Goal: Task Accomplishment & Management: Use online tool/utility

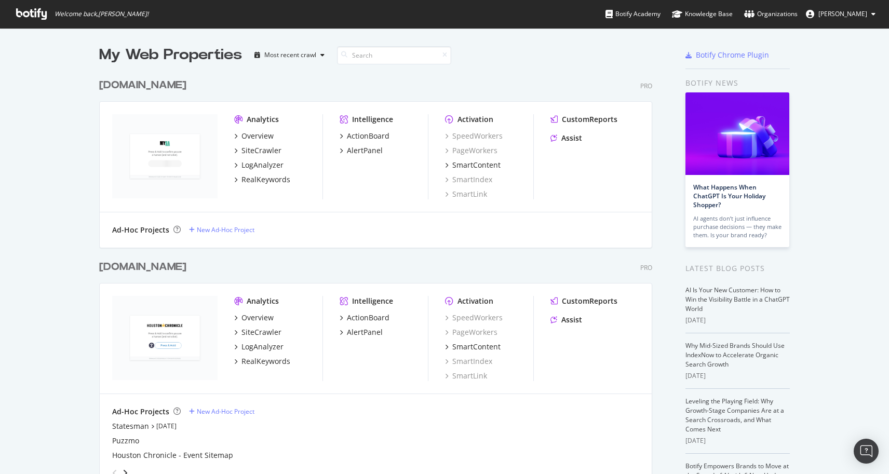
scroll to position [115, 0]
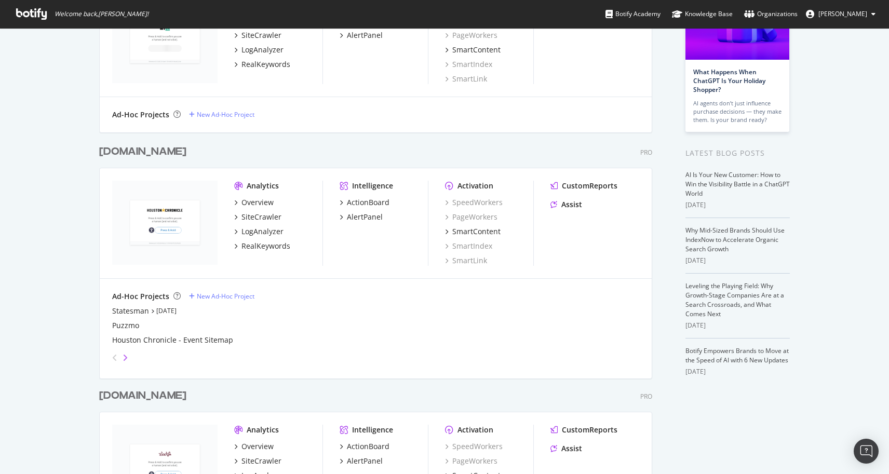
click at [124, 356] on icon "angle-right" at bounding box center [125, 358] width 5 height 8
click at [111, 354] on div "angle-left" at bounding box center [115, 358] width 14 height 17
click at [138, 311] on div "Statesman" at bounding box center [130, 311] width 37 height 10
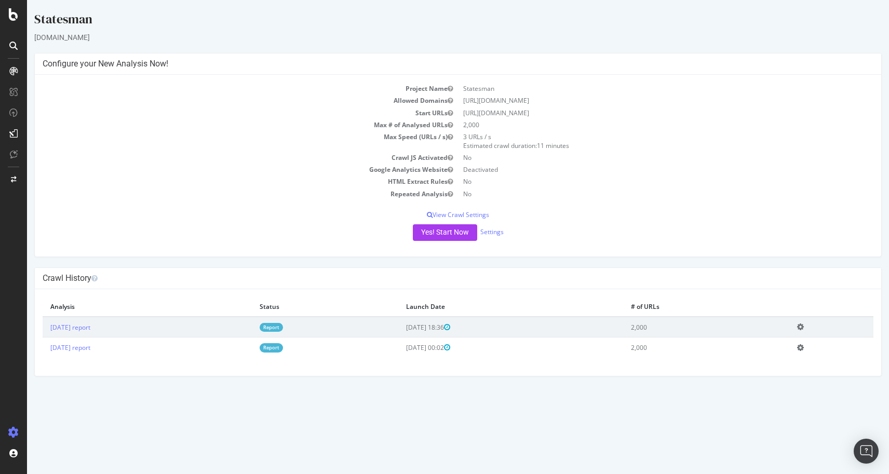
click at [9, 7] on div at bounding box center [13, 237] width 27 height 474
click at [11, 16] on icon at bounding box center [13, 14] width 9 height 12
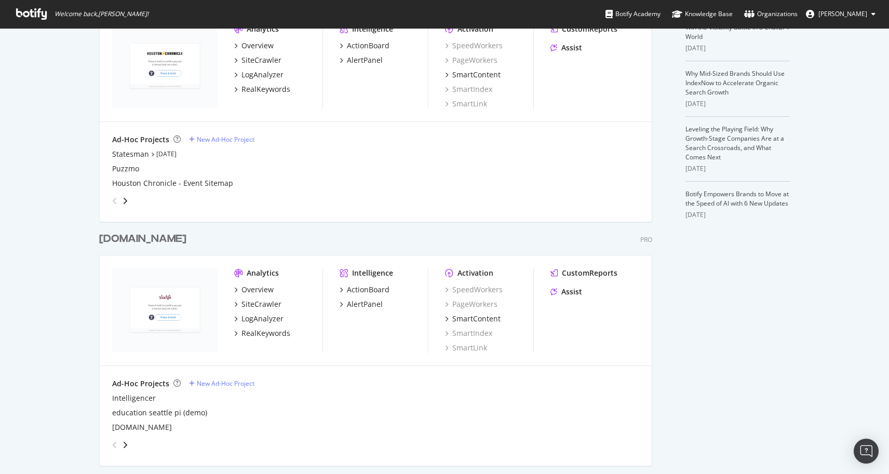
scroll to position [208, 0]
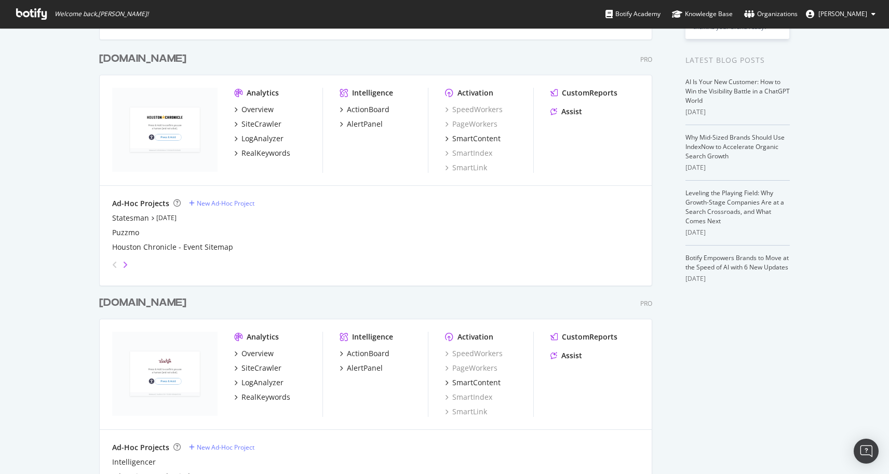
click at [124, 264] on icon "angle-right" at bounding box center [125, 265] width 5 height 8
click at [110, 262] on div "angle-left" at bounding box center [115, 265] width 14 height 17
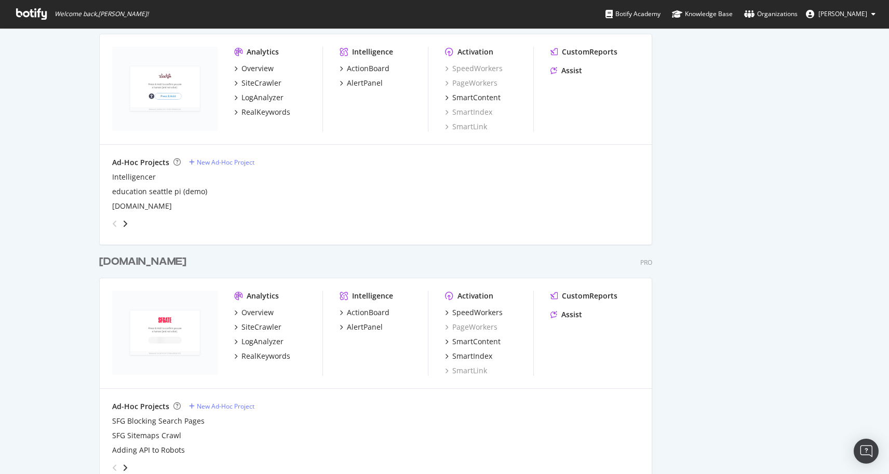
scroll to position [568, 0]
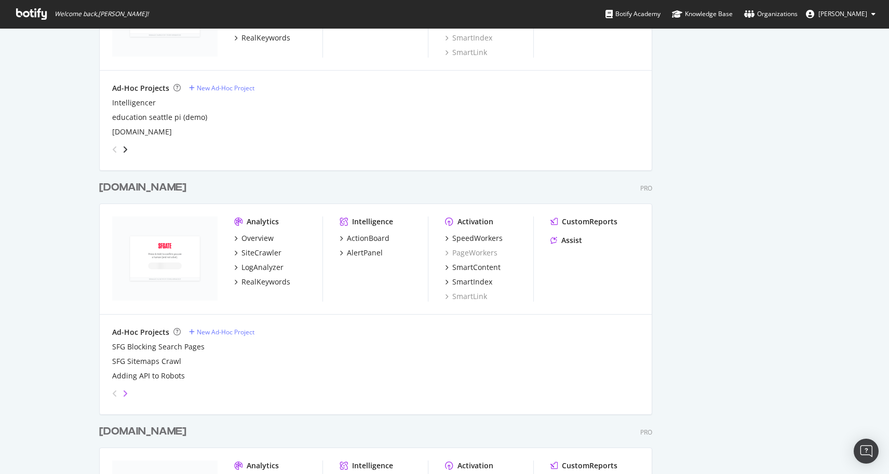
click at [126, 393] on icon "angle-right" at bounding box center [125, 394] width 5 height 8
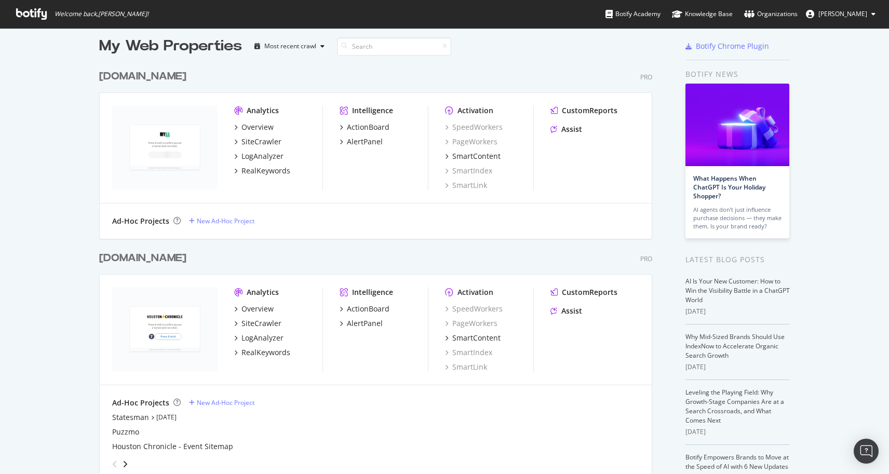
scroll to position [0, 0]
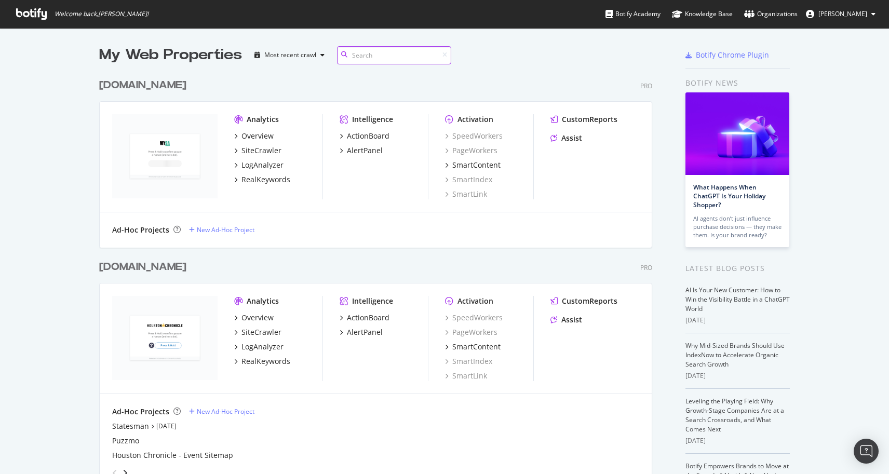
click at [371, 57] on input at bounding box center [394, 55] width 114 height 18
type input "statesman"
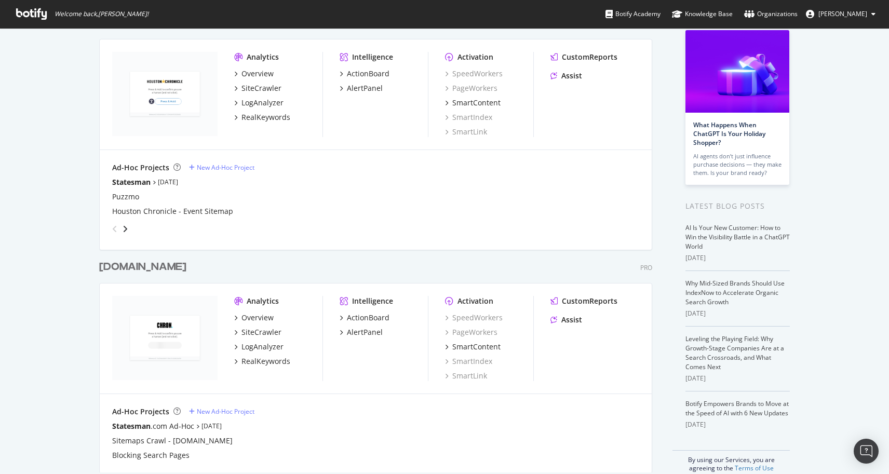
scroll to position [77, 0]
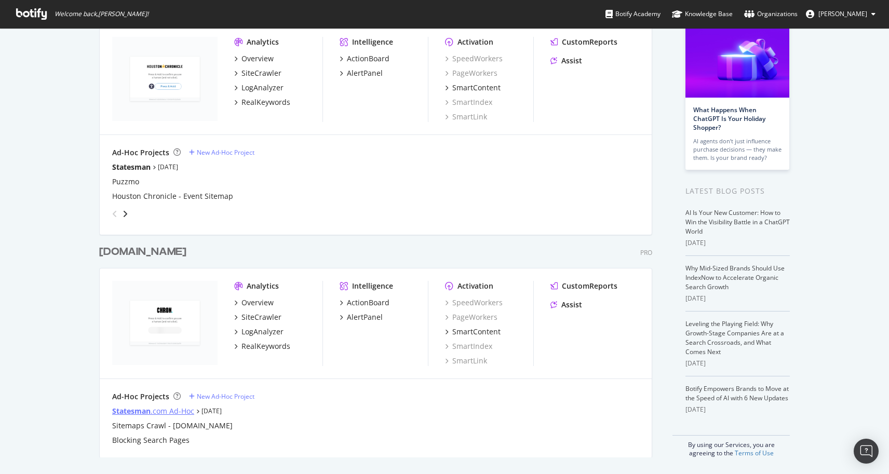
click at [116, 411] on b "Statesman" at bounding box center [131, 411] width 38 height 10
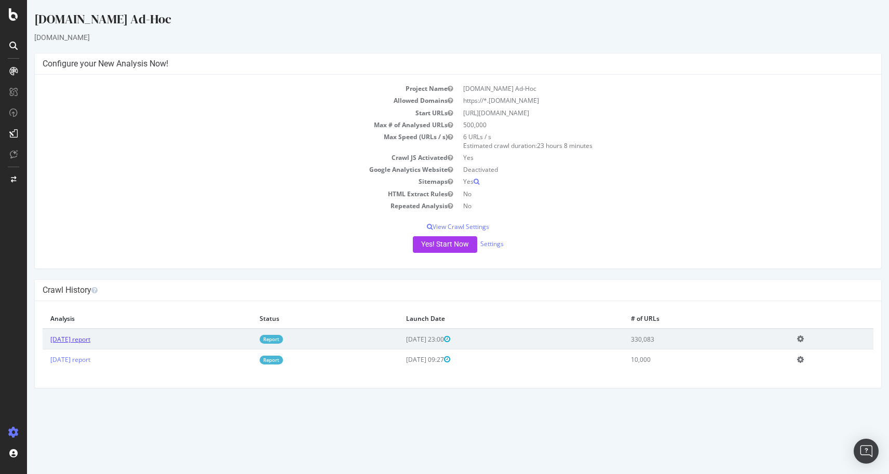
click at [87, 338] on link "[DATE] report" at bounding box center [70, 339] width 40 height 9
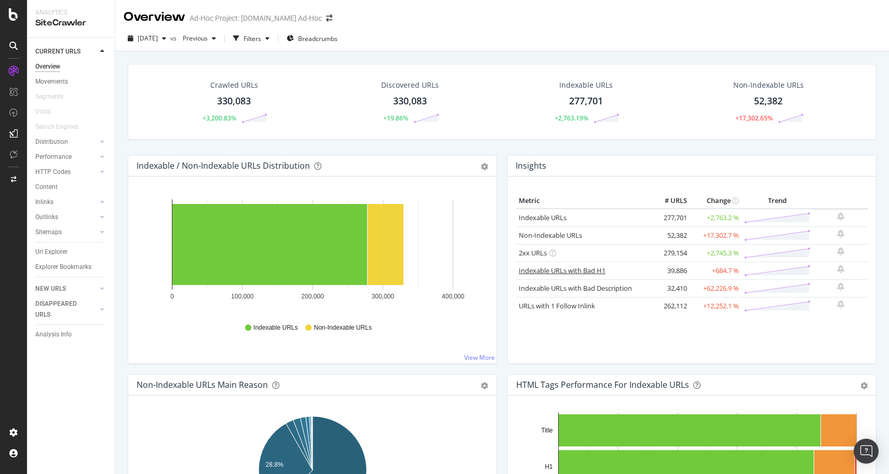
click at [540, 271] on link "Indexable URLs with Bad H1" at bounding box center [562, 270] width 87 height 9
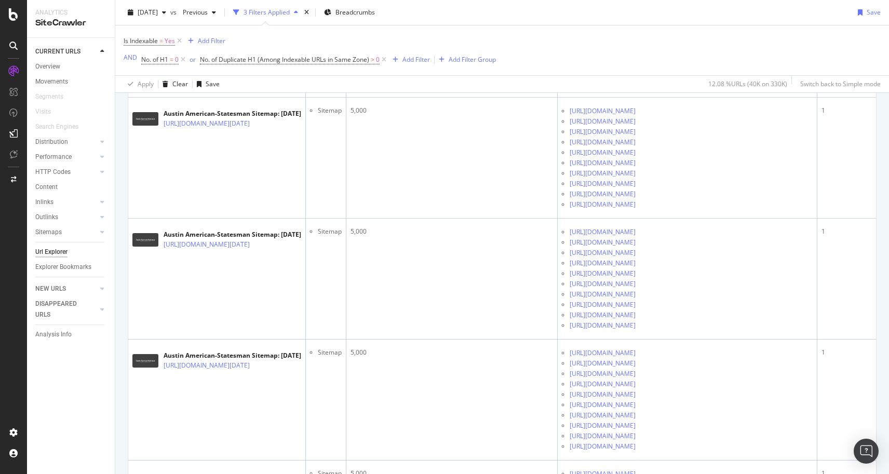
scroll to position [2666, 0]
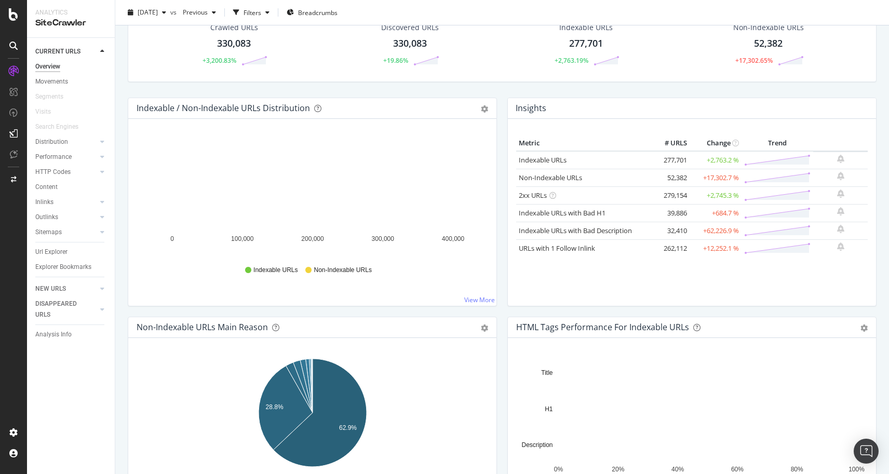
scroll to position [64, 0]
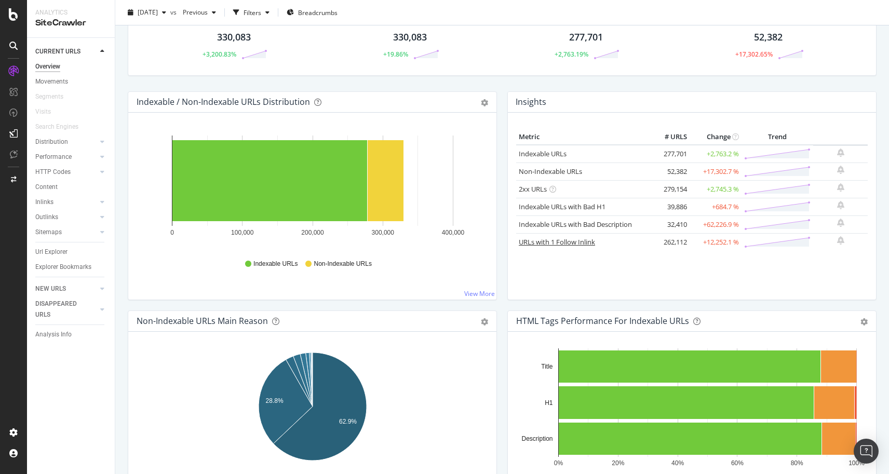
click at [542, 242] on link "URLs with 1 Follow Inlink" at bounding box center [557, 241] width 76 height 9
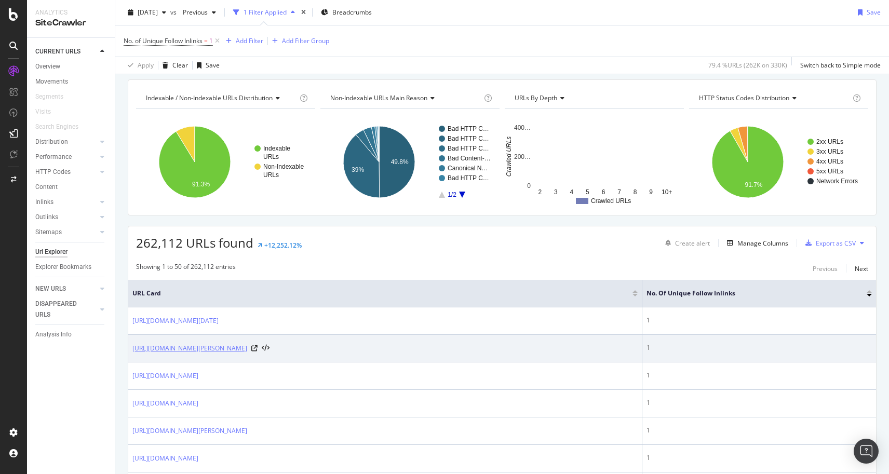
scroll to position [73, 0]
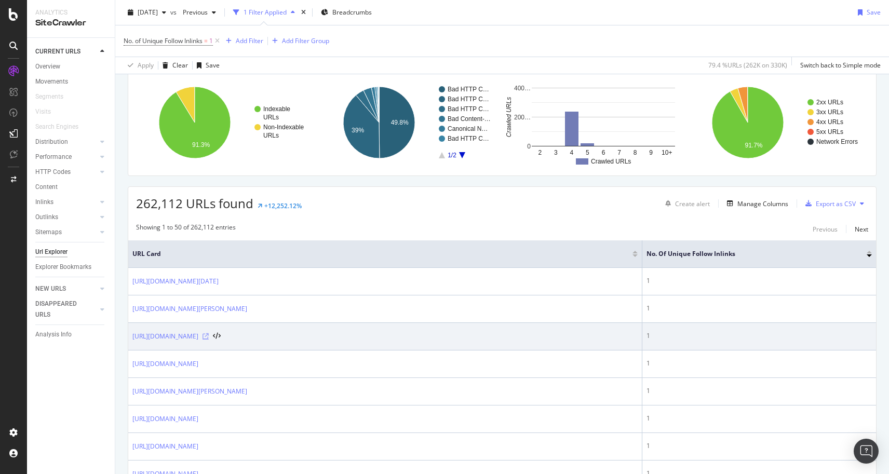
click at [209, 340] on icon at bounding box center [206, 336] width 6 height 6
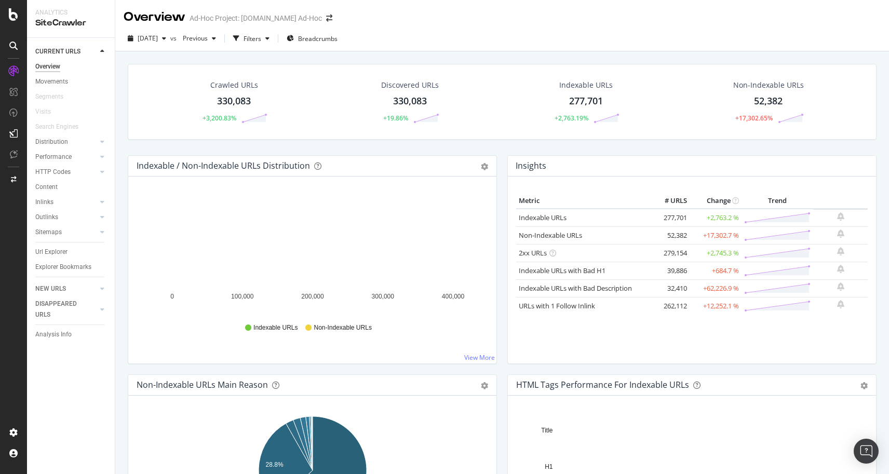
scroll to position [136, 0]
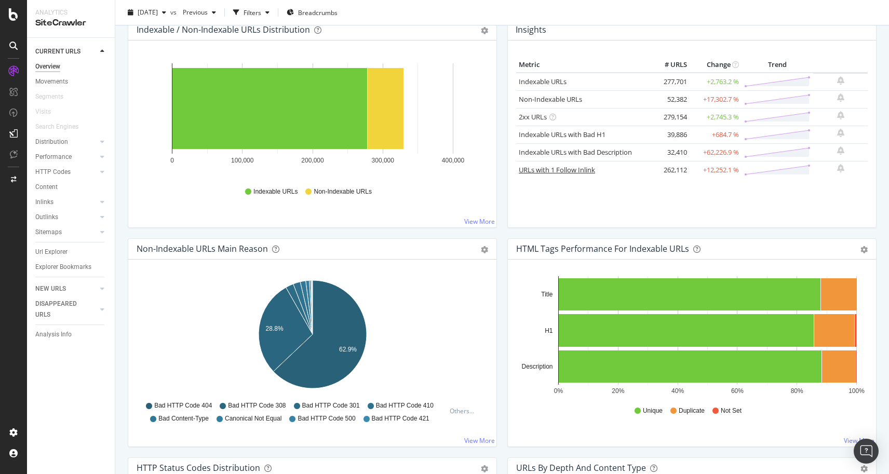
click at [549, 168] on link "URLs with 1 Follow Inlink" at bounding box center [557, 169] width 76 height 9
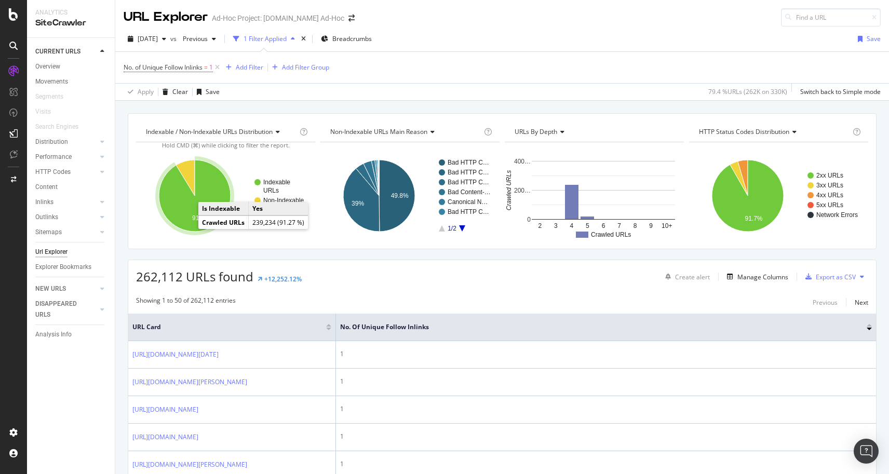
click at [209, 186] on icon "A chart." at bounding box center [195, 196] width 72 height 72
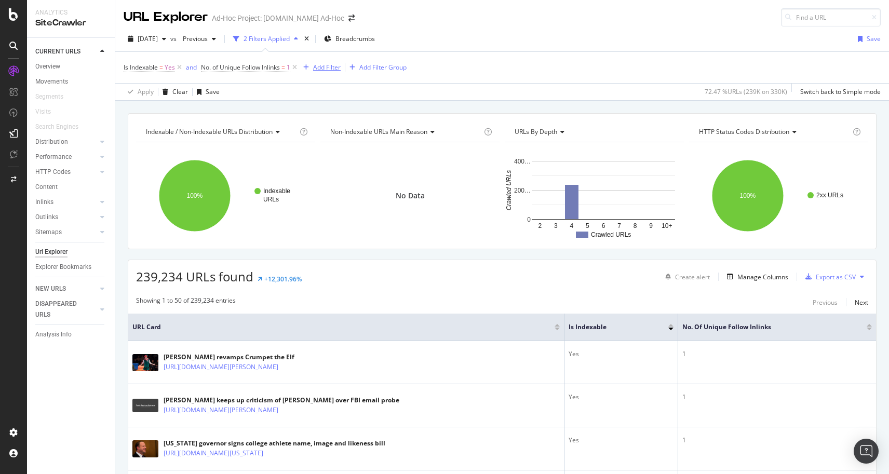
click at [324, 67] on div "Add Filter" at bounding box center [327, 67] width 28 height 9
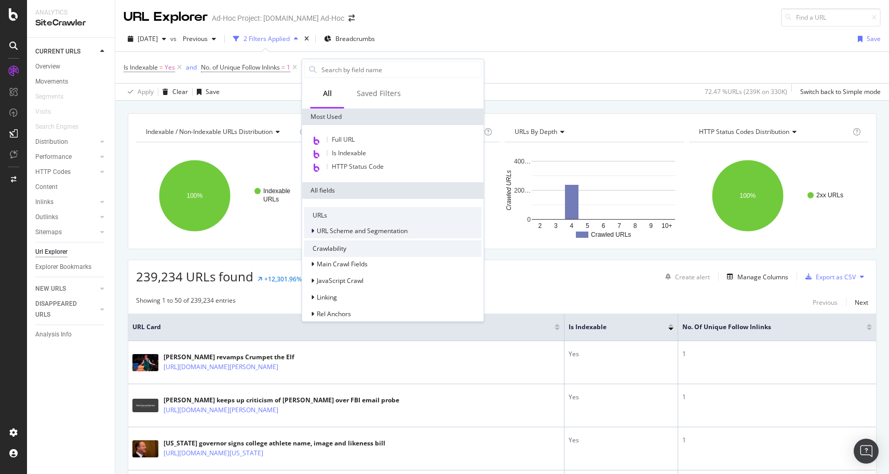
click at [309, 230] on div "URL Scheme and Segmentation" at bounding box center [355, 231] width 103 height 10
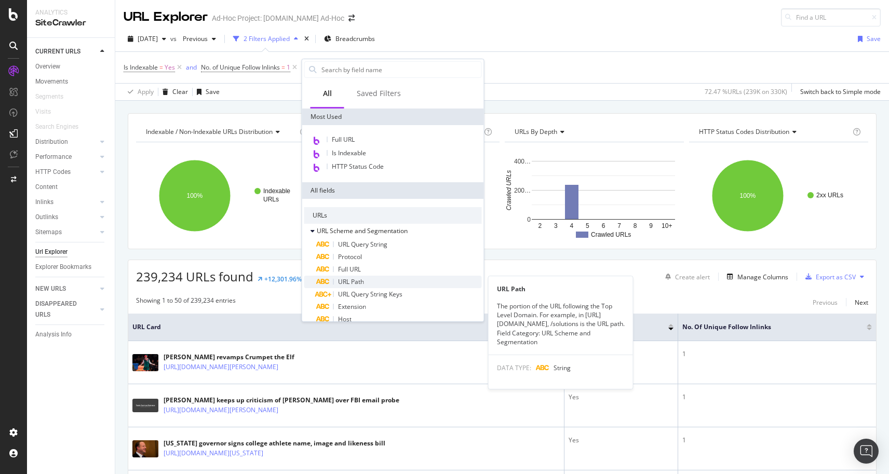
click at [335, 281] on div "URL Path" at bounding box center [399, 282] width 165 height 12
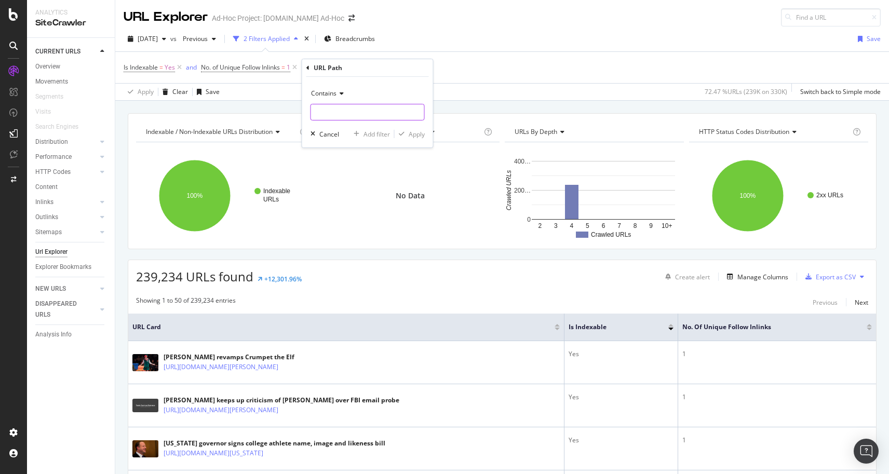
click at [333, 113] on input "text" at bounding box center [367, 112] width 113 height 17
type input "2025"
click at [370, 132] on div "Add filter" at bounding box center [377, 134] width 26 height 9
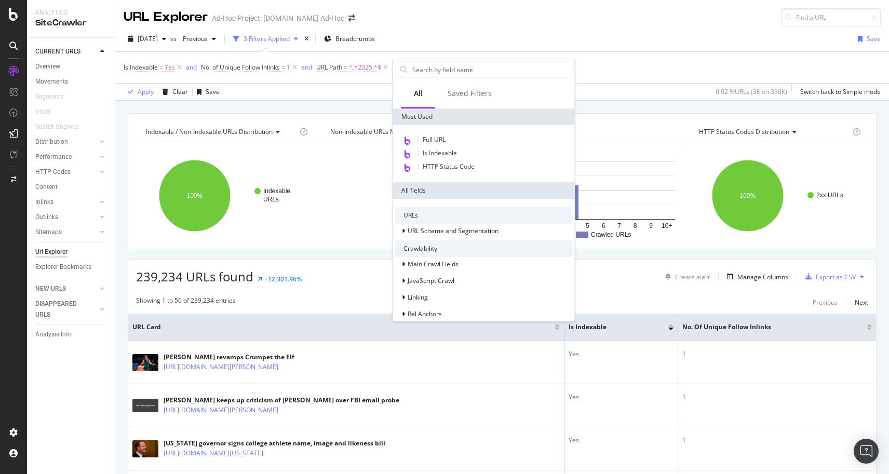
click at [342, 66] on span "URL Path" at bounding box center [329, 67] width 26 height 9
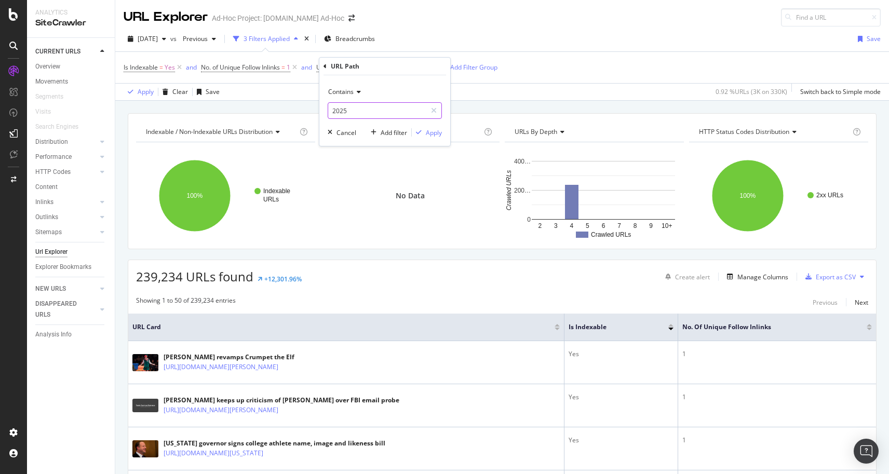
click at [359, 111] on input "2025" at bounding box center [377, 110] width 98 height 17
click at [427, 133] on div "Apply" at bounding box center [434, 132] width 16 height 9
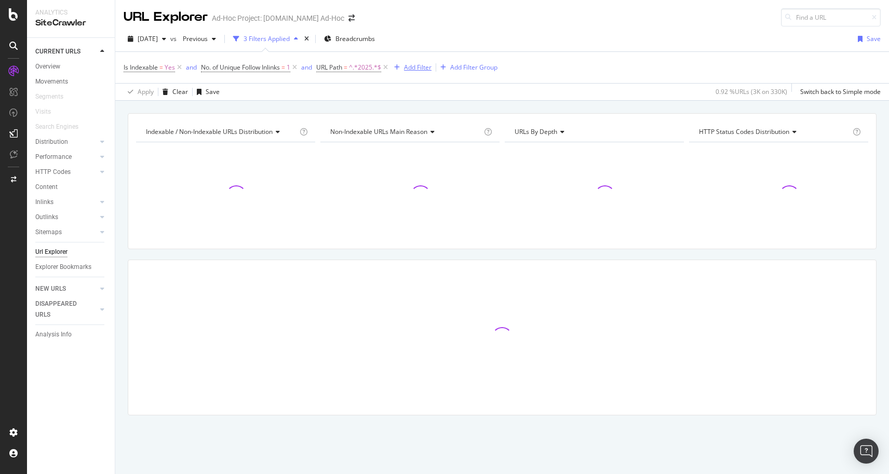
click at [414, 69] on div "Add Filter" at bounding box center [418, 67] width 28 height 9
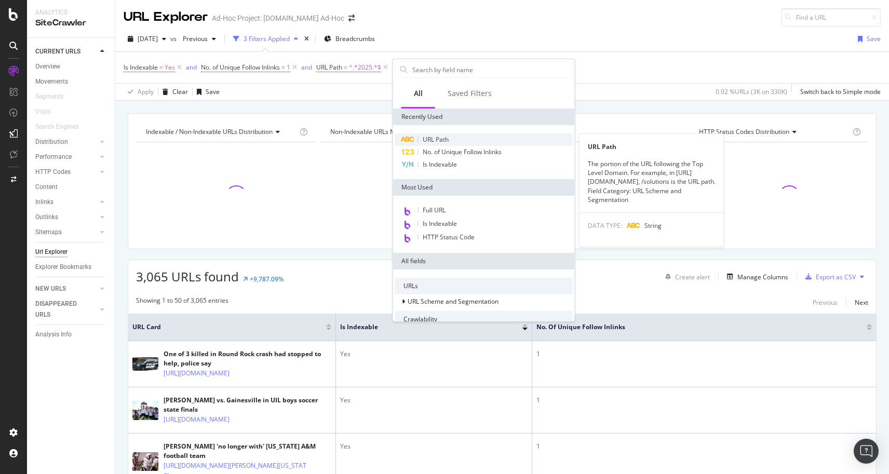
click at [419, 137] on div "URL Path" at bounding box center [484, 139] width 178 height 12
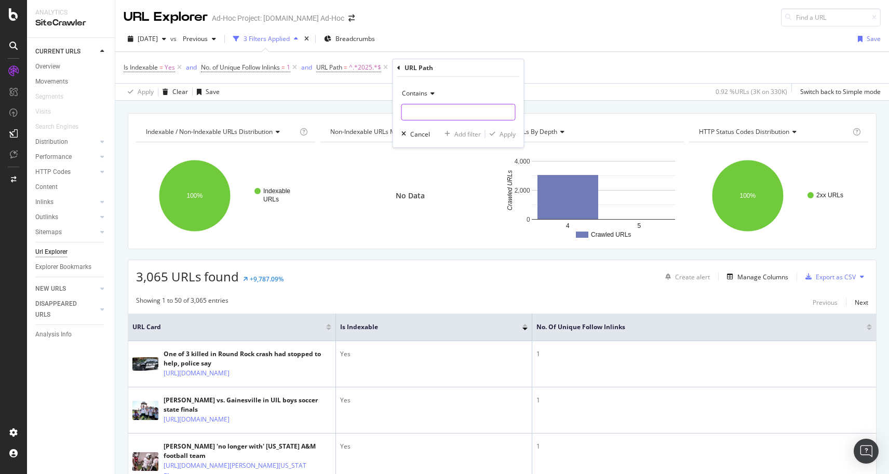
click at [418, 112] on input "text" at bounding box center [458, 112] width 113 height 17
type input "/article/"
click at [503, 133] on div "Apply" at bounding box center [508, 134] width 16 height 9
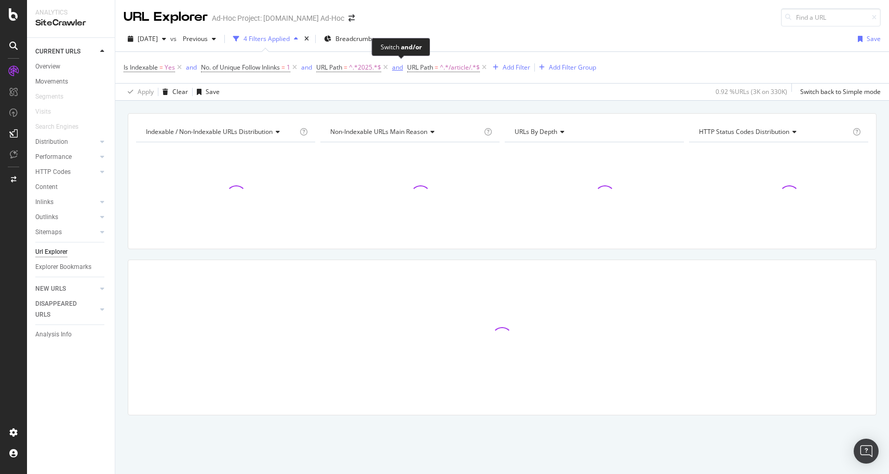
click at [399, 68] on div "and" at bounding box center [397, 67] width 11 height 9
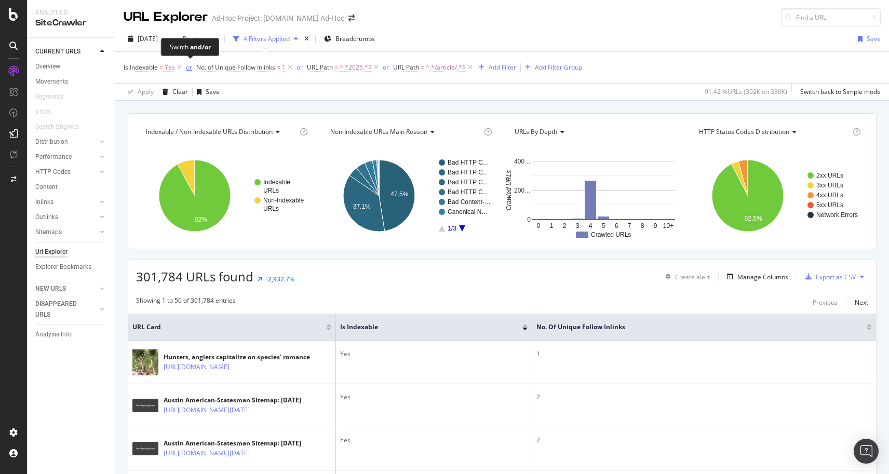
click at [188, 67] on div "or" at bounding box center [189, 67] width 6 height 9
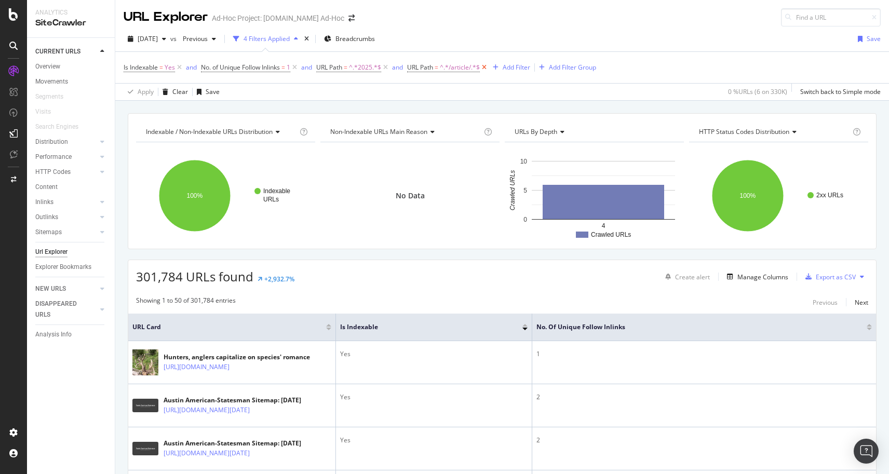
click at [487, 68] on icon at bounding box center [484, 67] width 9 height 10
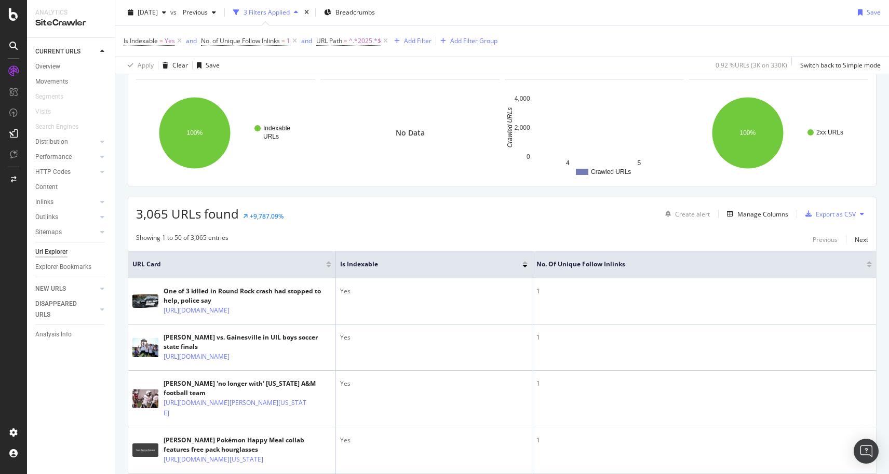
scroll to position [105, 0]
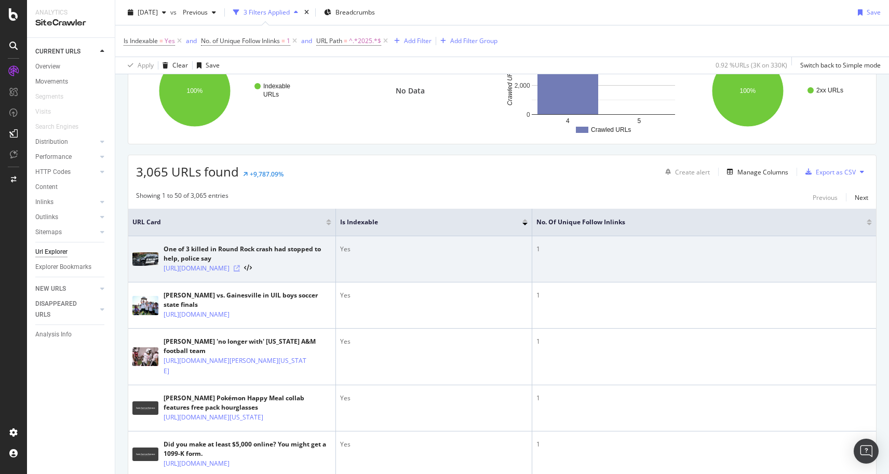
click at [240, 272] on icon at bounding box center [237, 268] width 6 height 6
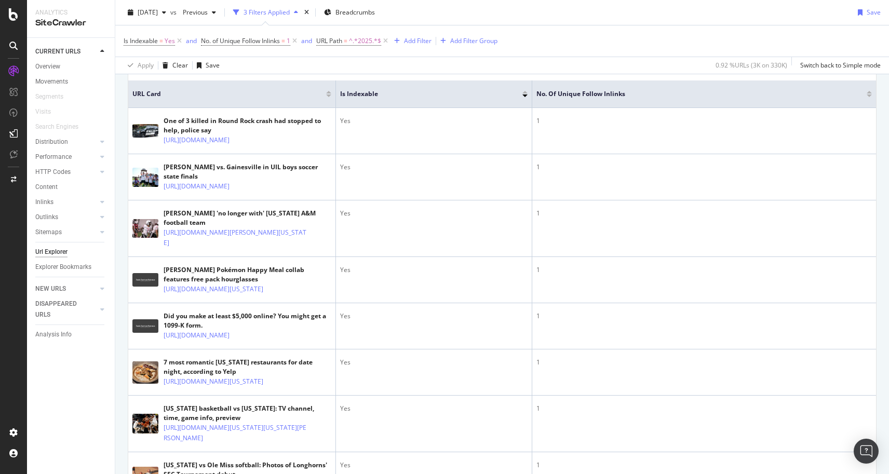
scroll to position [0, 0]
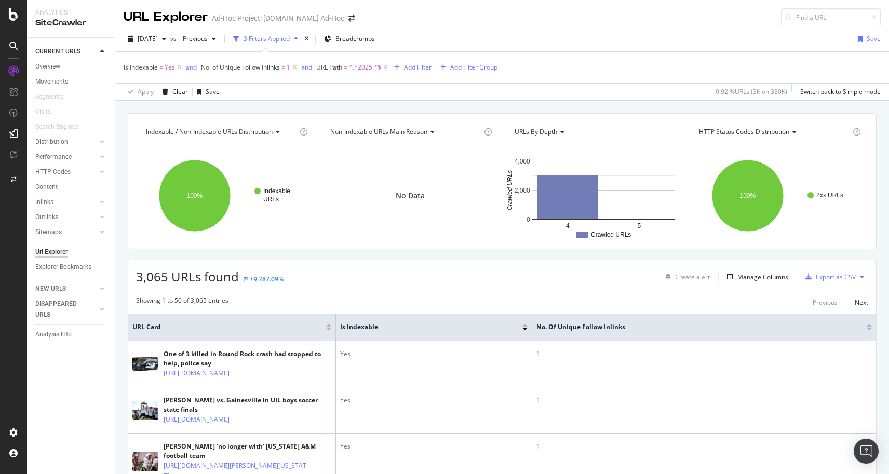
click at [865, 38] on div "button" at bounding box center [860, 39] width 13 height 6
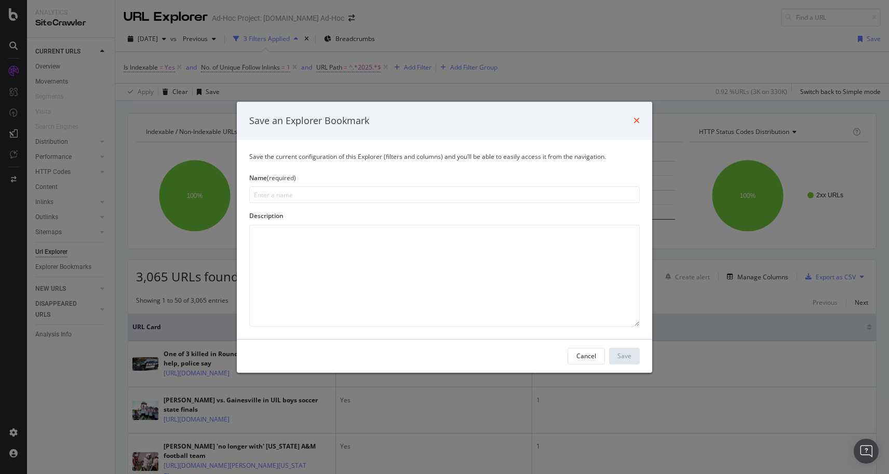
click at [635, 122] on icon "times" at bounding box center [637, 120] width 6 height 8
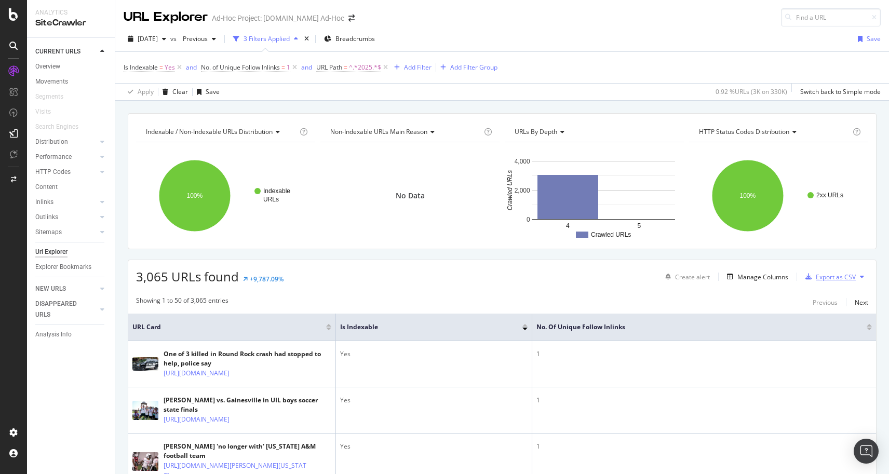
click at [830, 275] on div "Export as CSV" at bounding box center [836, 277] width 40 height 9
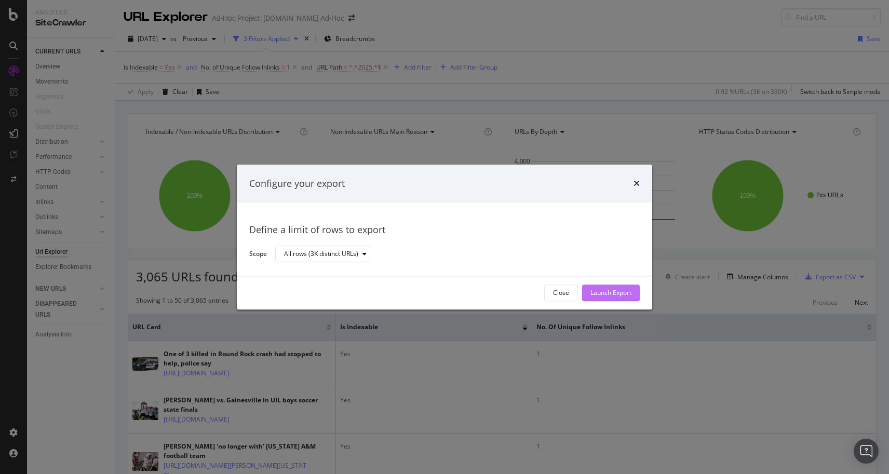
click at [615, 291] on div "Launch Export" at bounding box center [611, 293] width 41 height 9
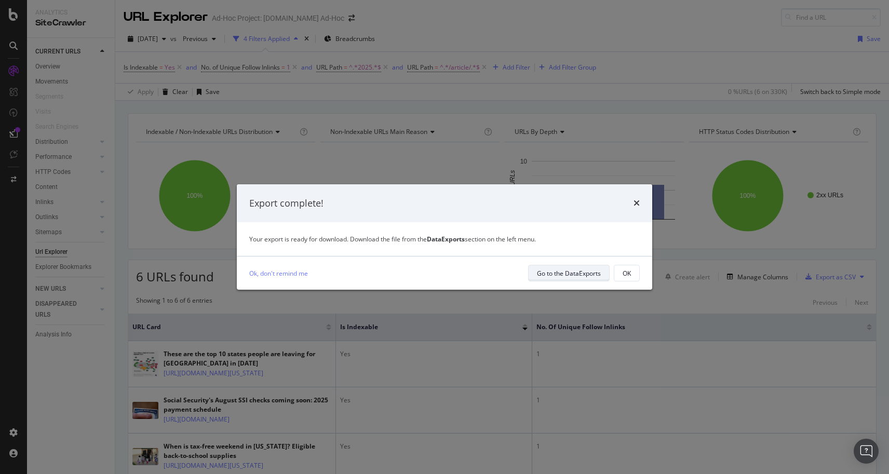
click at [560, 273] on div "Go to the DataExports" at bounding box center [569, 273] width 64 height 9
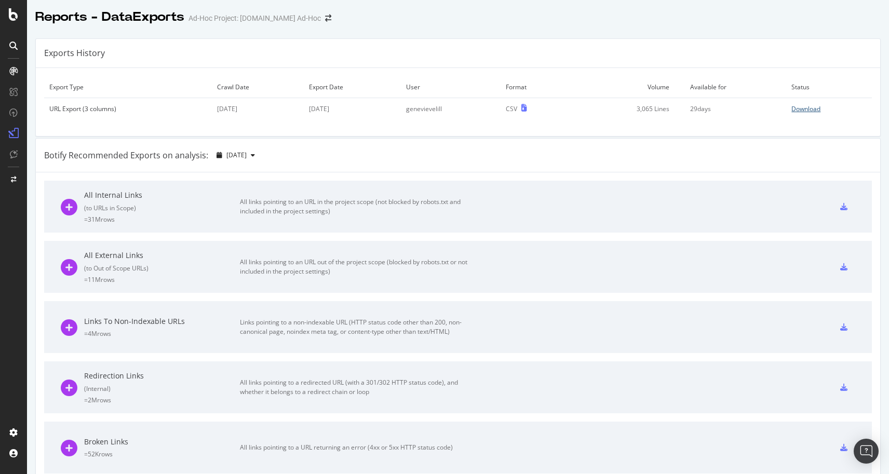
click at [800, 108] on div "Download" at bounding box center [806, 108] width 29 height 9
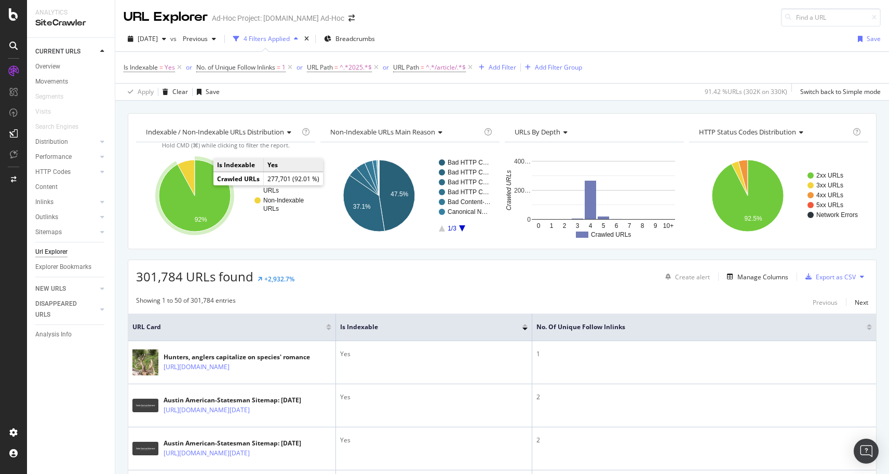
click at [213, 199] on icon "A chart." at bounding box center [195, 196] width 72 height 72
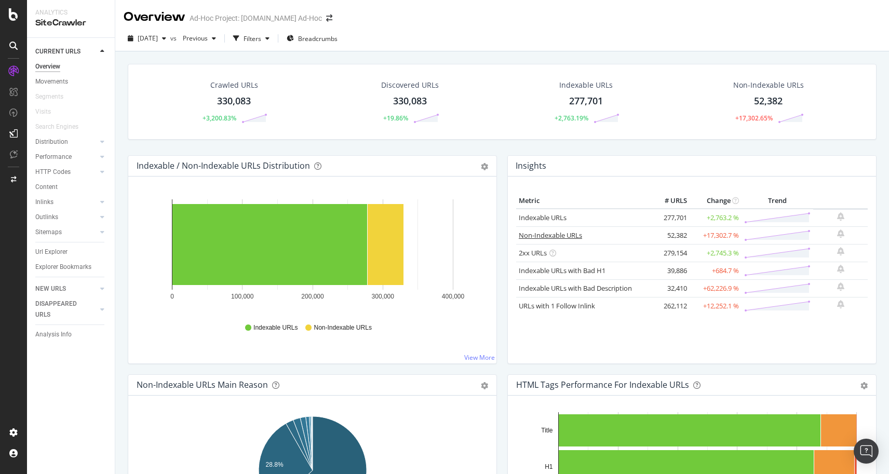
click at [555, 238] on link "Non-Indexable URLs" at bounding box center [550, 235] width 63 height 9
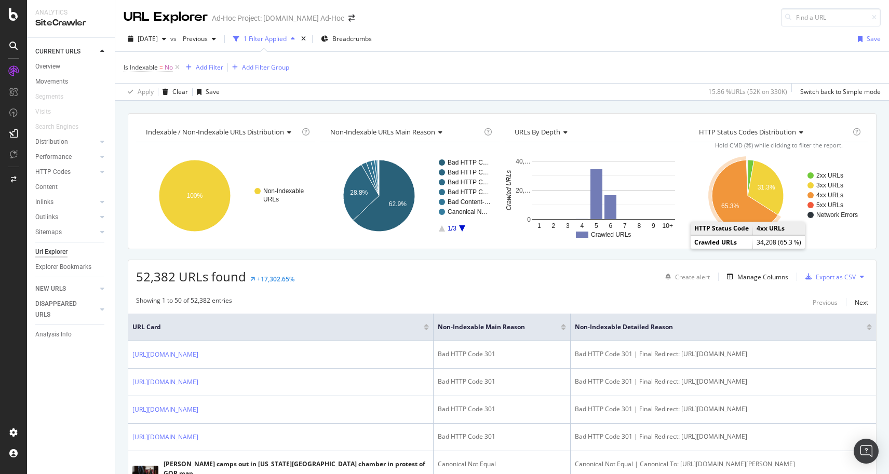
click at [738, 209] on text "65.3%" at bounding box center [730, 206] width 18 height 7
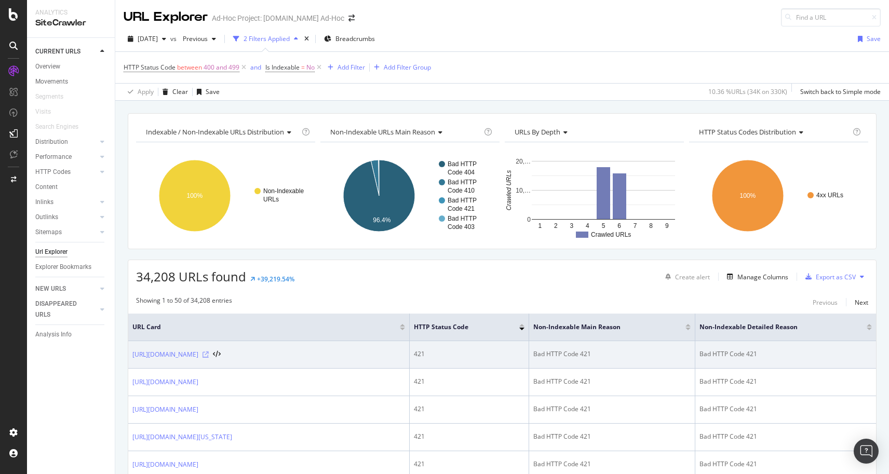
click at [209, 358] on icon at bounding box center [206, 355] width 6 height 6
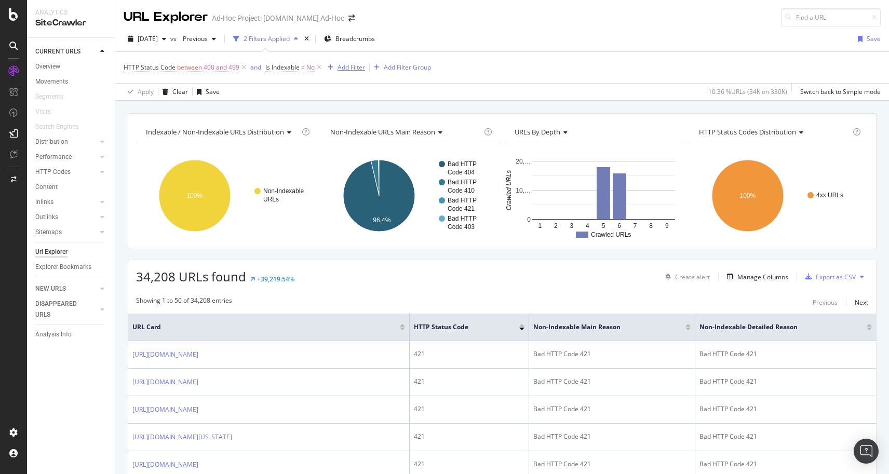
click at [344, 65] on div "Add Filter" at bounding box center [352, 67] width 28 height 9
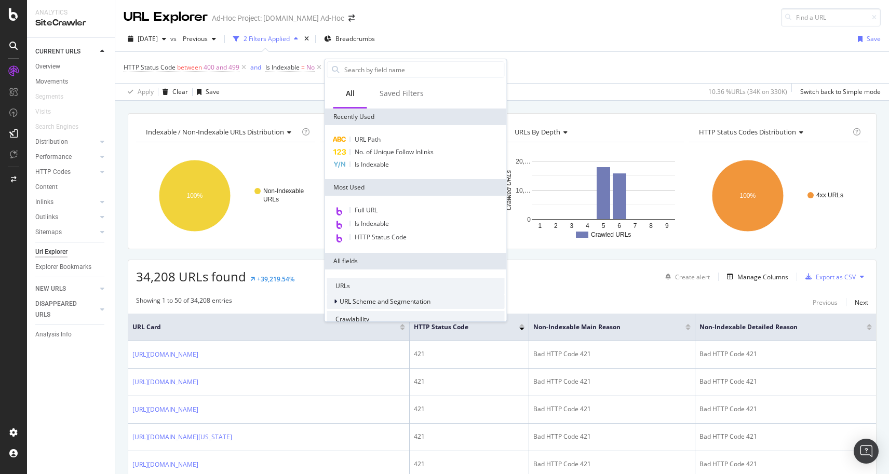
click at [333, 302] on div at bounding box center [336, 302] width 6 height 10
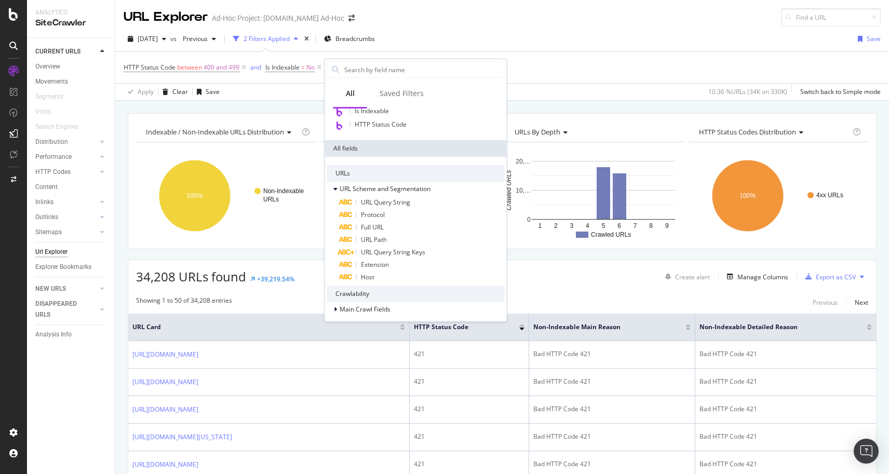
scroll to position [207, 0]
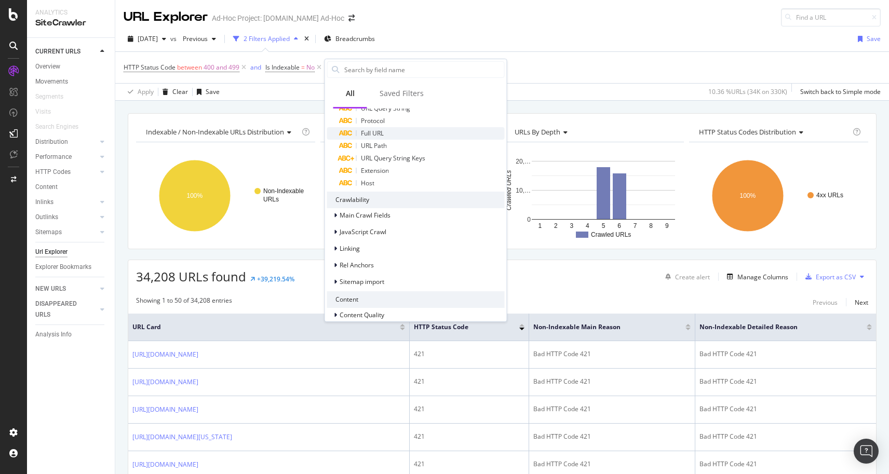
click at [352, 133] on icon at bounding box center [346, 133] width 14 height 6
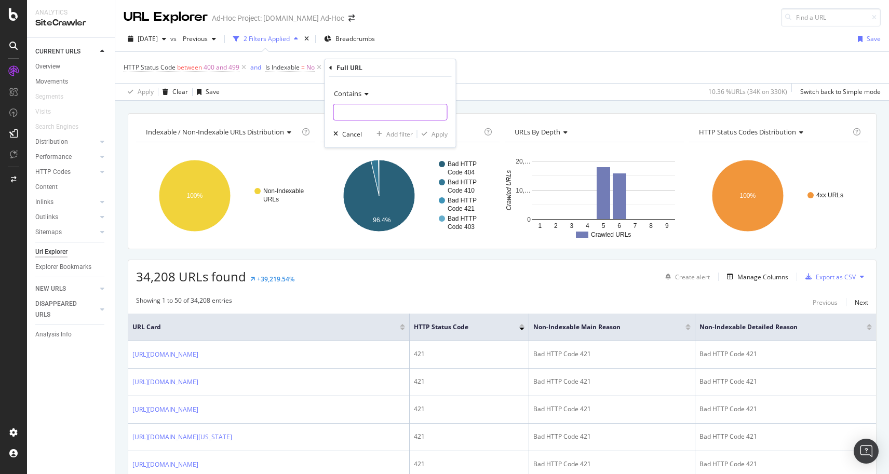
click at [354, 114] on input "text" at bounding box center [390, 112] width 113 height 17
type input "[DOMAIN_NAME]"
click at [439, 132] on div "Apply" at bounding box center [440, 134] width 16 height 9
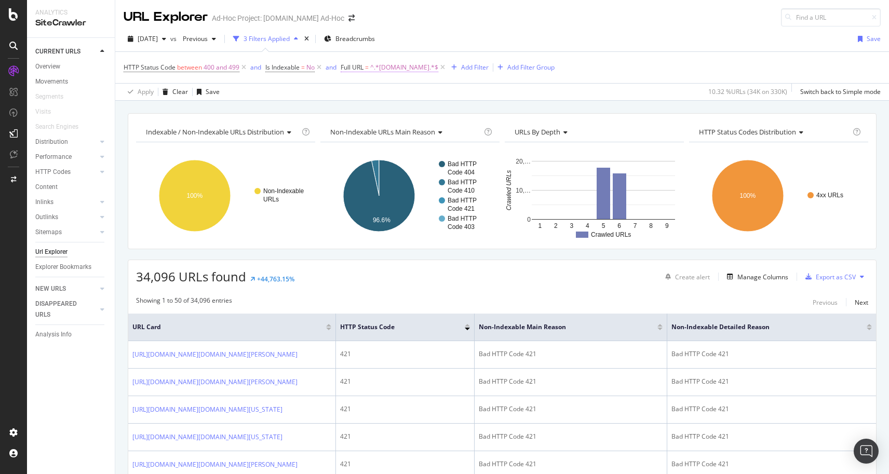
click at [413, 65] on span "^.*[DOMAIN_NAME].*$" at bounding box center [404, 67] width 68 height 15
click at [494, 92] on div "Apply Clear Save 10.32 % URLs ( 34K on 330K ) Switch back to Simple mode" at bounding box center [502, 91] width 774 height 17
click at [486, 66] on div "Add Filter" at bounding box center [475, 67] width 28 height 9
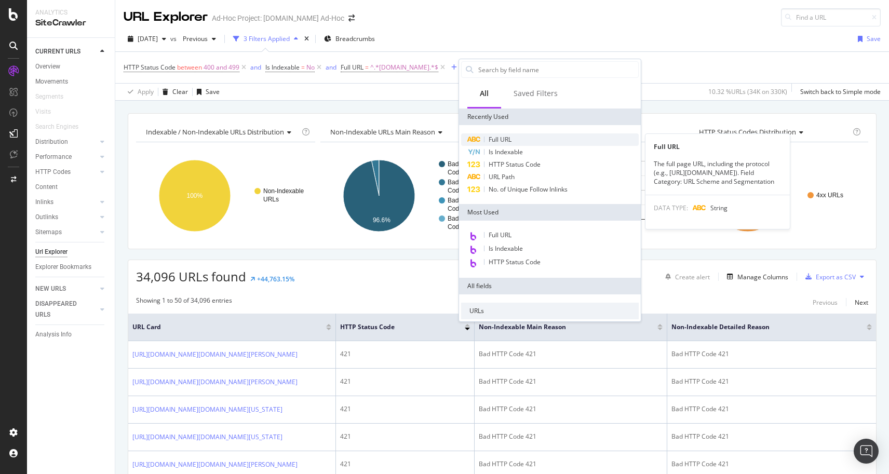
click at [484, 141] on div at bounding box center [484, 140] width 1 height 6
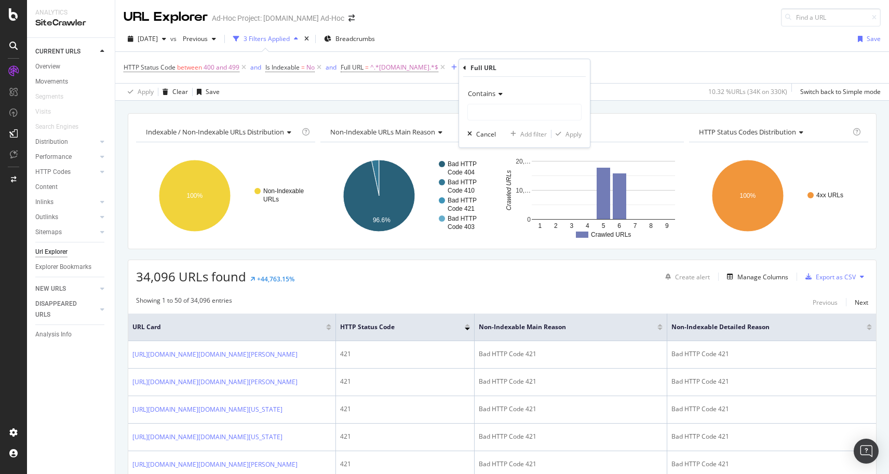
click at [480, 92] on span "Contains" at bounding box center [482, 93] width 28 height 9
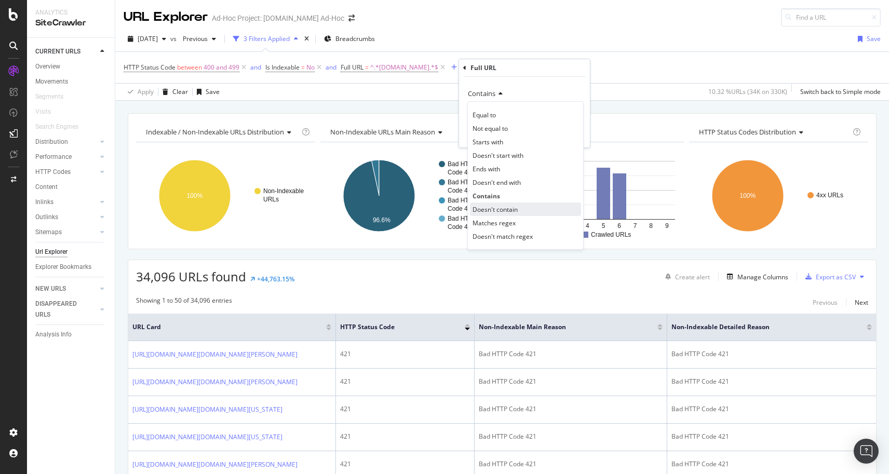
click at [480, 206] on span "Doesn't contain" at bounding box center [495, 209] width 45 height 9
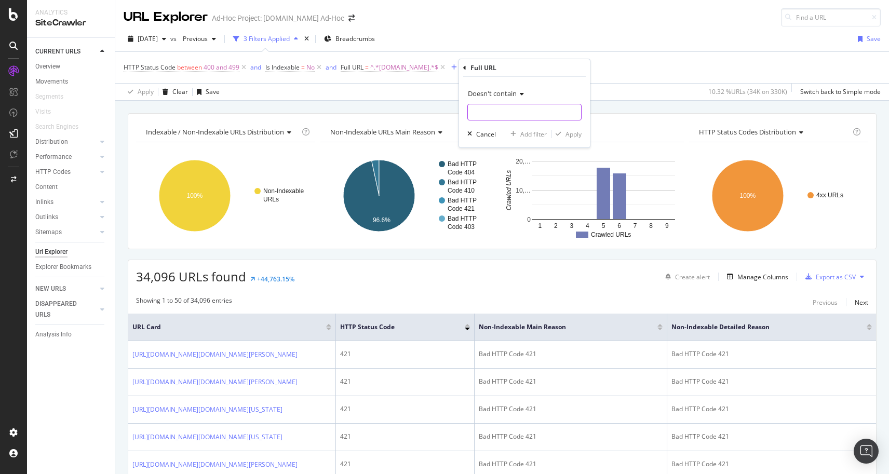
click at [494, 110] on input "text" at bounding box center [524, 112] width 113 height 17
type input "cm."
click at [480, 67] on div "Add Filter" at bounding box center [475, 67] width 28 height 9
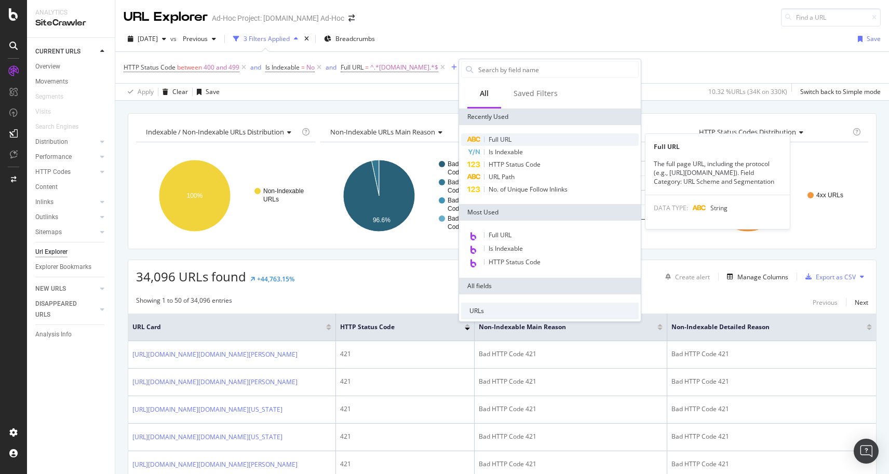
click at [497, 140] on span "Full URL" at bounding box center [500, 139] width 23 height 9
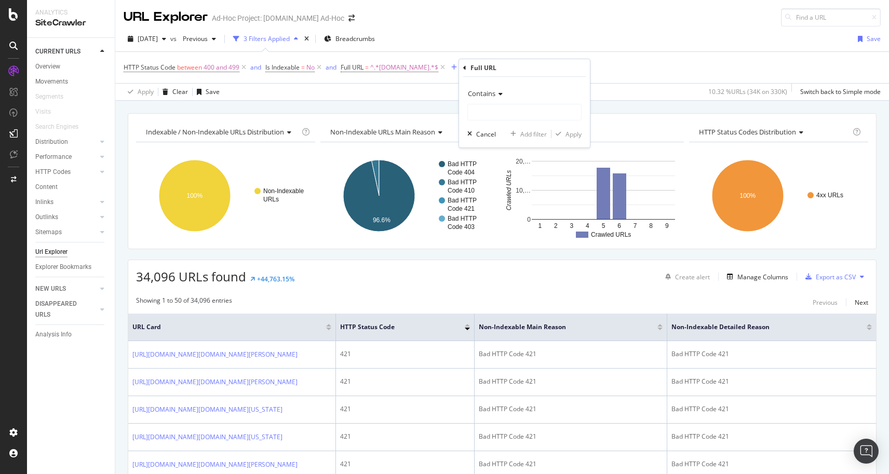
click at [490, 93] on span "Contains" at bounding box center [482, 93] width 28 height 9
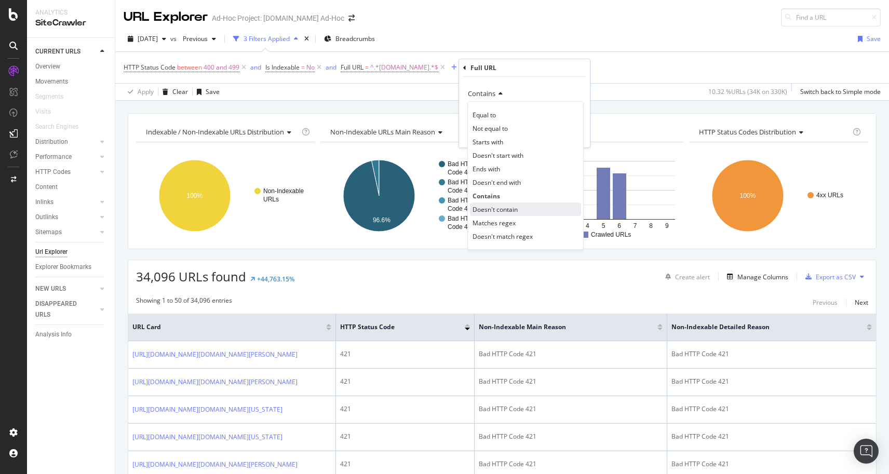
click at [491, 208] on span "Doesn't contain" at bounding box center [495, 209] width 45 height 9
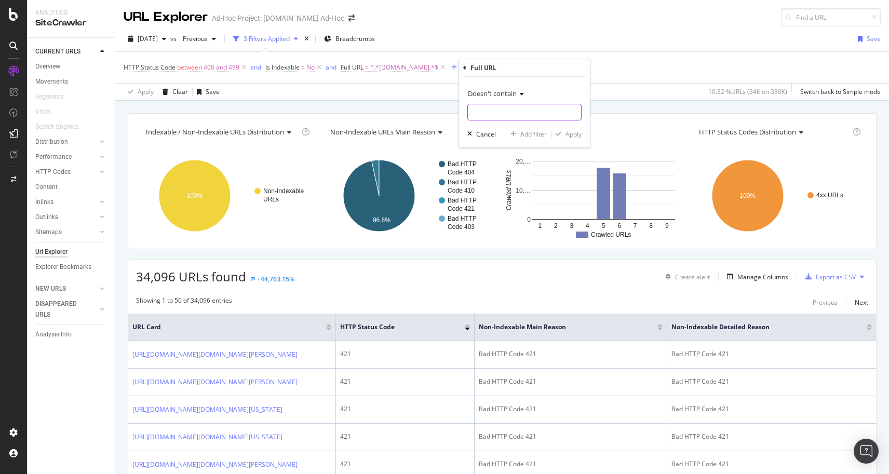
click at [495, 114] on input "text" at bounding box center [524, 112] width 113 height 17
type input "cm."
click at [569, 133] on div "Apply" at bounding box center [574, 134] width 16 height 9
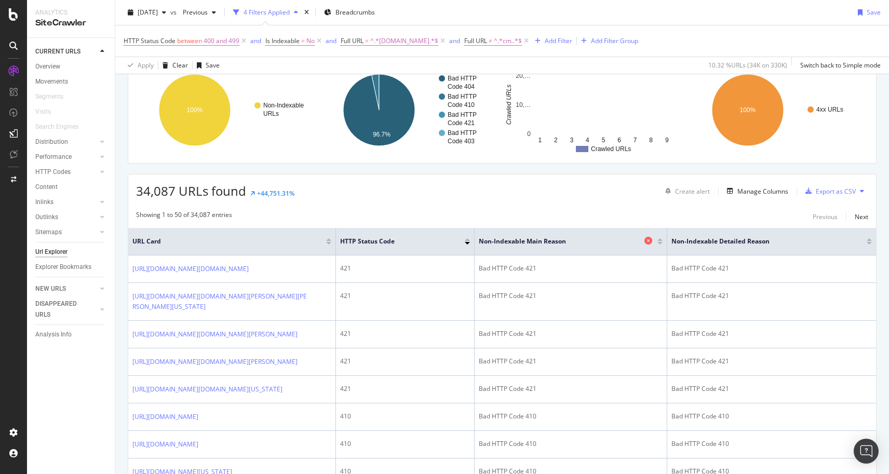
scroll to position [64, 0]
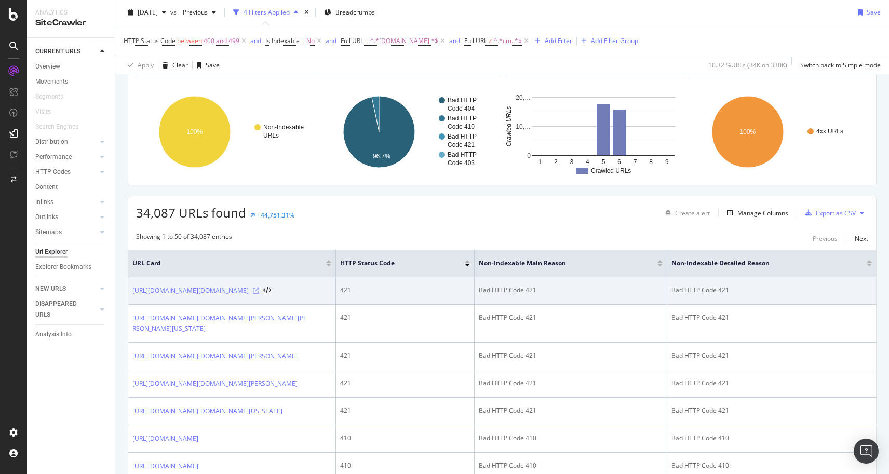
click at [259, 294] on icon at bounding box center [256, 291] width 6 height 6
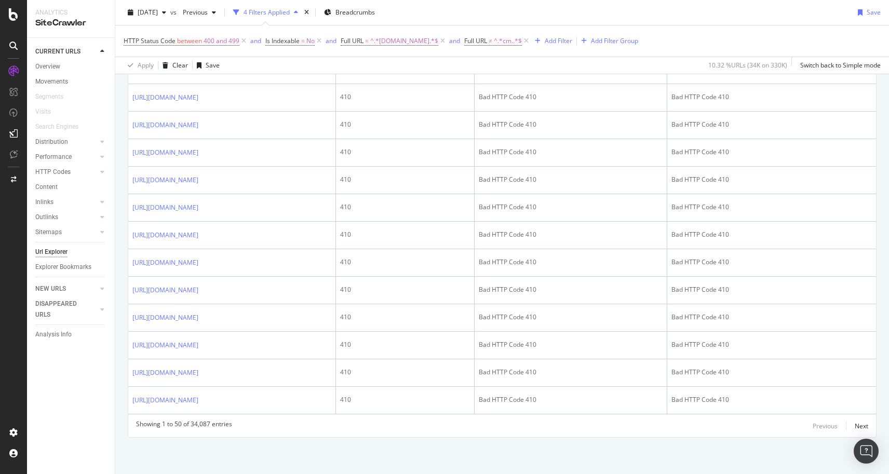
scroll to position [1410, 0]
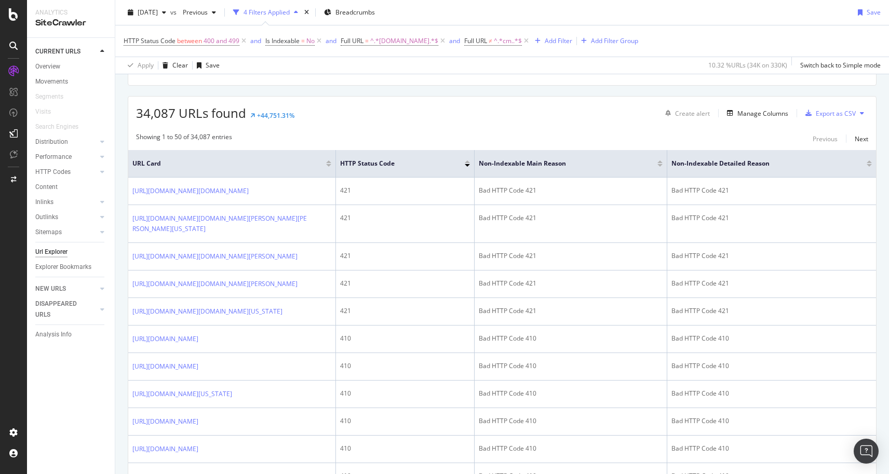
scroll to position [0, 0]
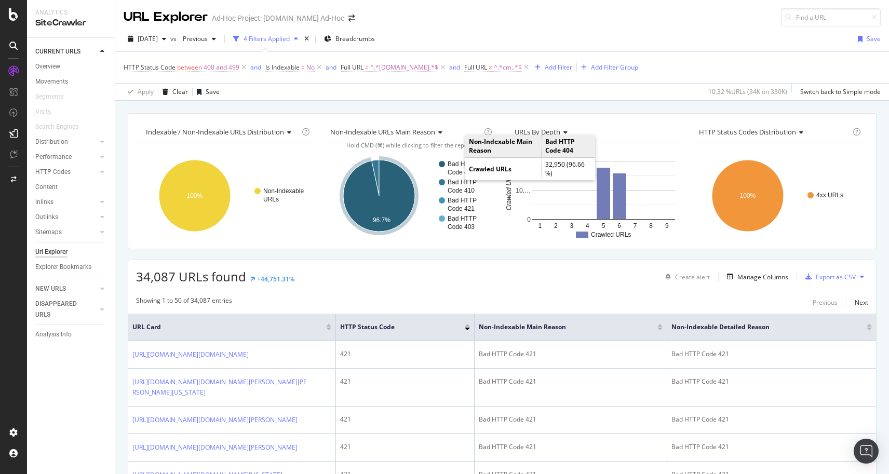
click at [453, 165] on text "Bad HTTP" at bounding box center [462, 163] width 29 height 7
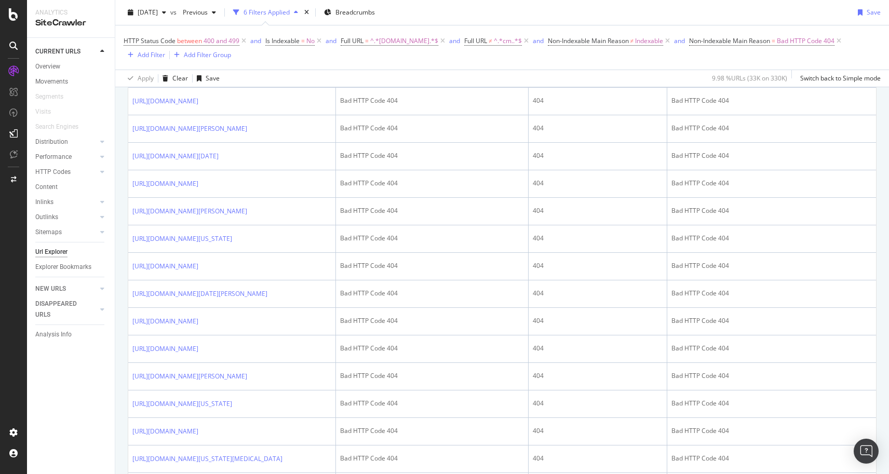
scroll to position [727, 0]
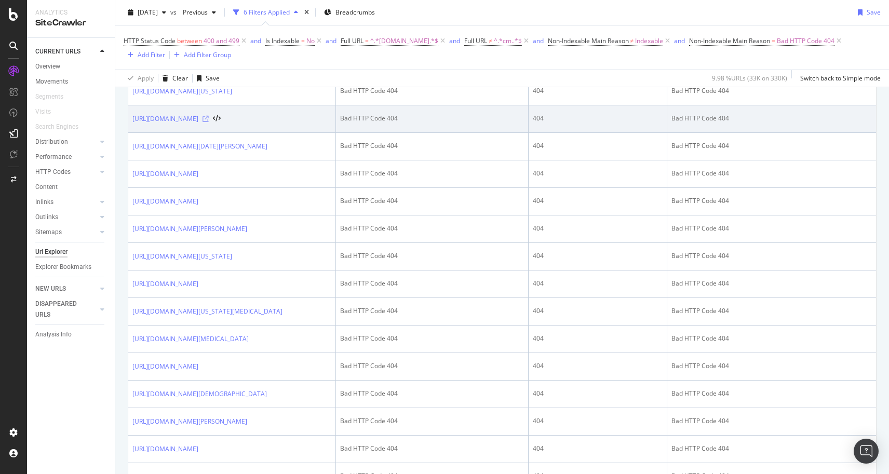
click at [209, 122] on icon at bounding box center [206, 119] width 6 height 6
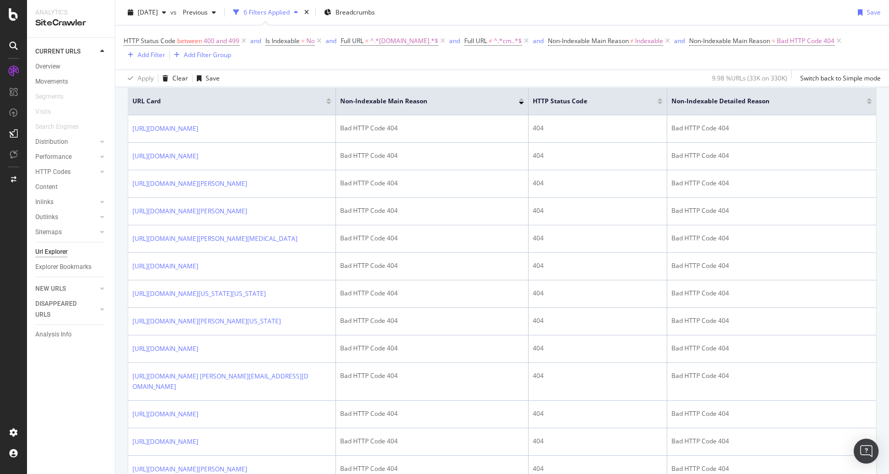
scroll to position [0, 0]
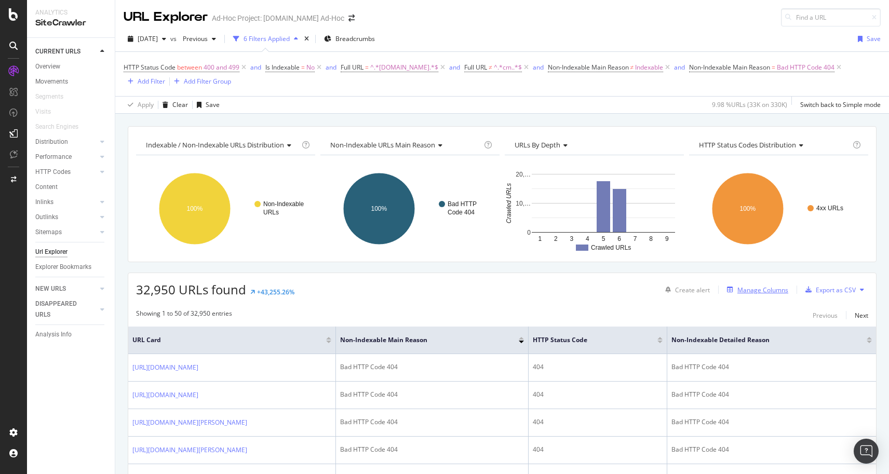
click at [743, 291] on div "Manage Columns" at bounding box center [763, 290] width 51 height 9
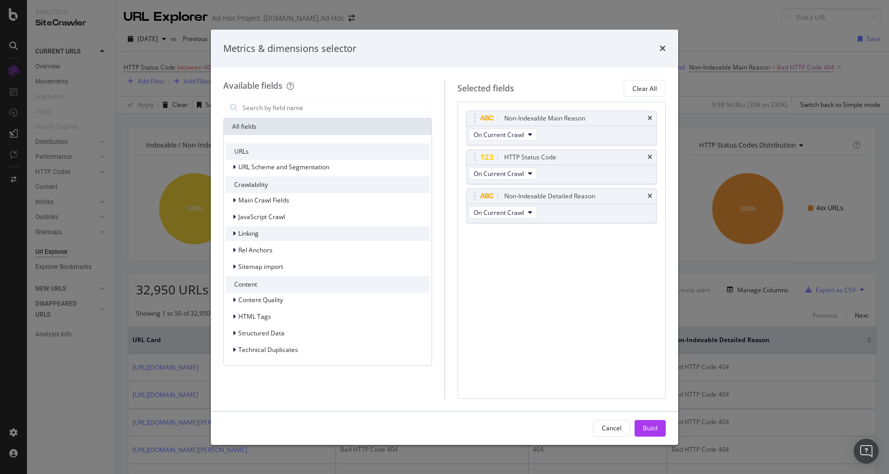
click at [233, 231] on icon "modal" at bounding box center [234, 234] width 3 height 6
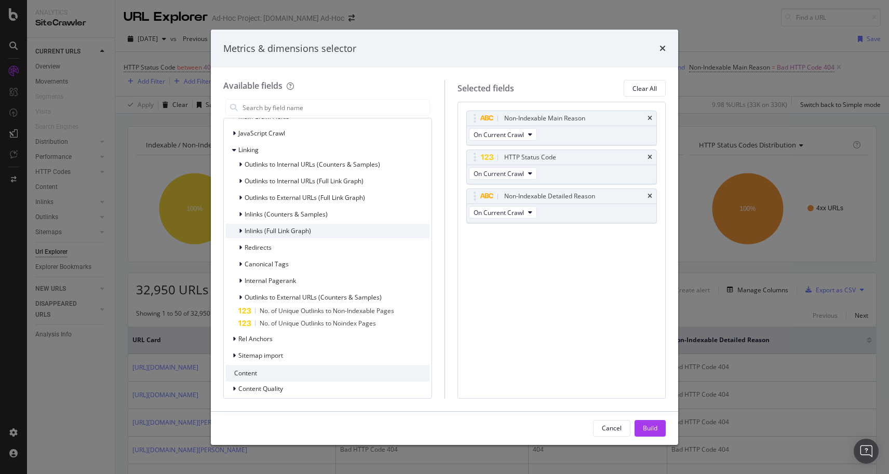
scroll to position [28, 0]
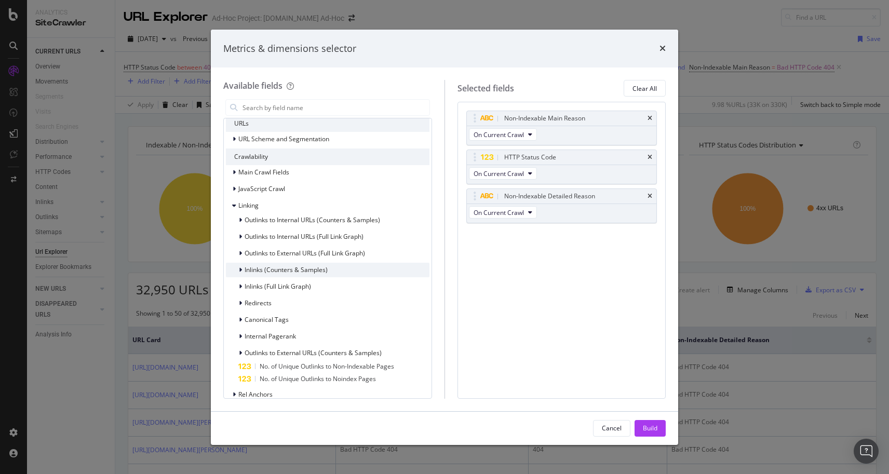
click at [240, 267] on icon "modal" at bounding box center [240, 270] width 3 height 6
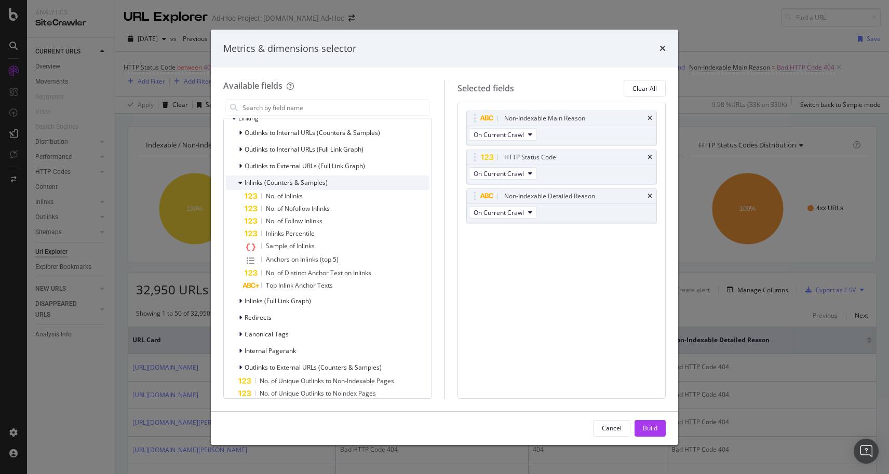
scroll to position [124, 0]
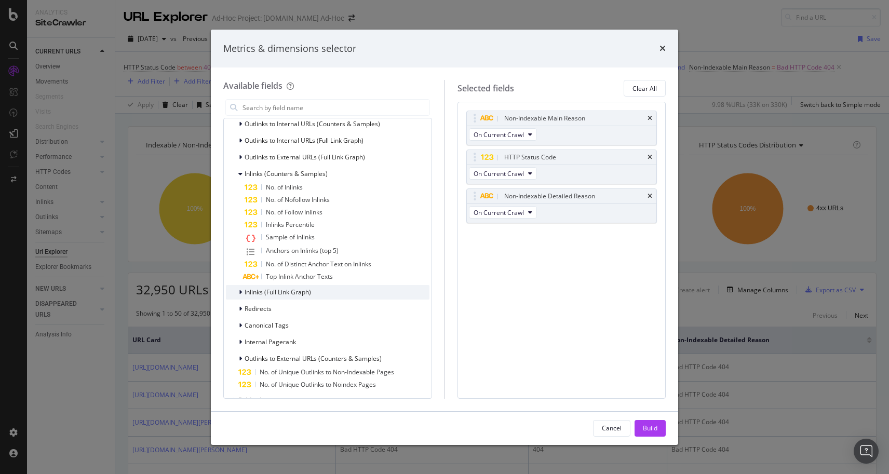
click at [239, 292] on icon "modal" at bounding box center [240, 292] width 3 height 6
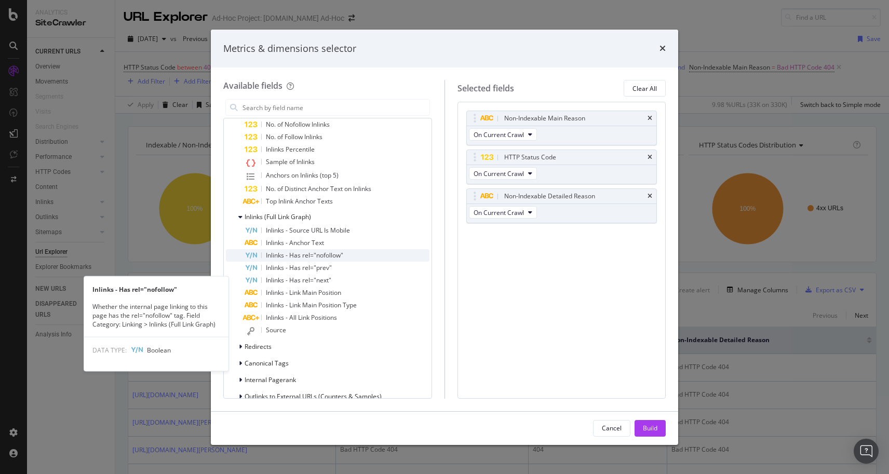
scroll to position [218, 0]
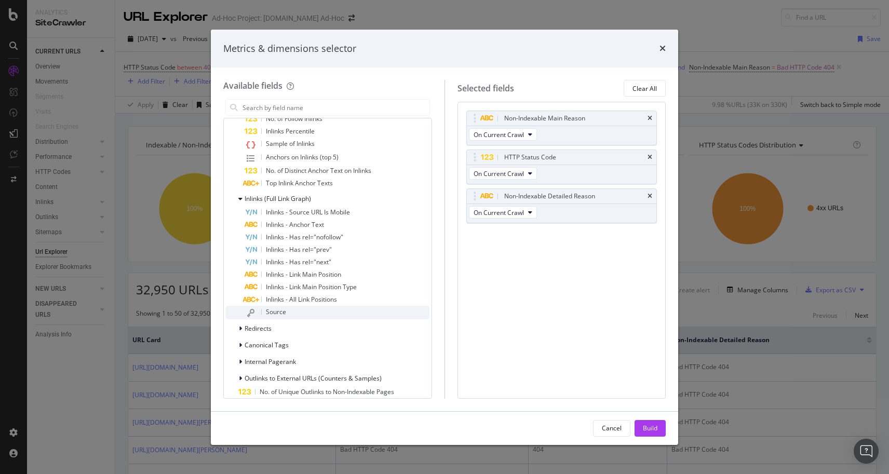
click at [252, 309] on icon "modal" at bounding box center [250, 313] width 7 height 8
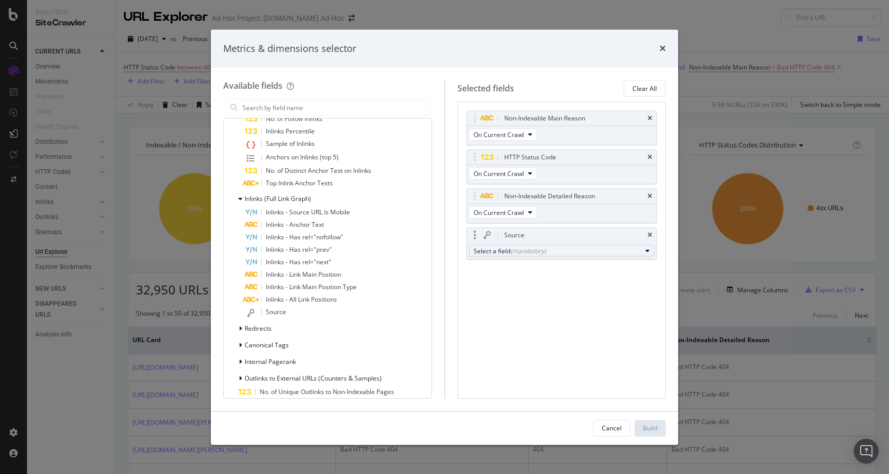
click at [532, 250] on div "(mandatory)" at bounding box center [529, 251] width 36 height 9
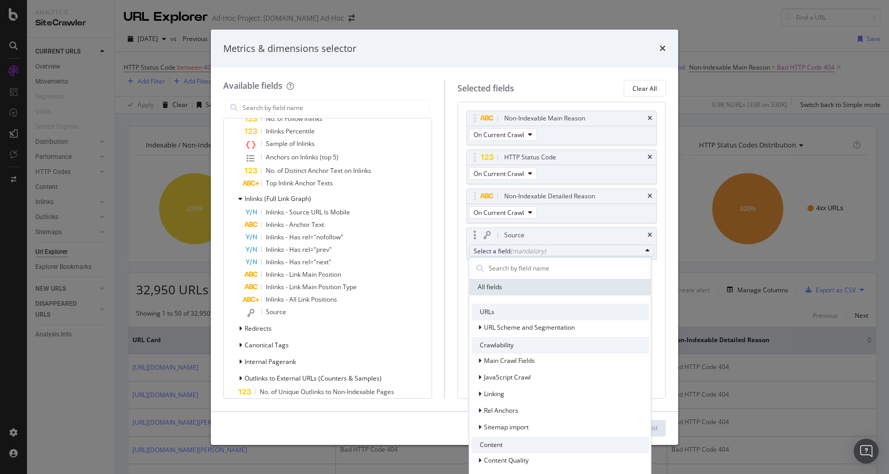
click at [532, 250] on div "(mandatory)" at bounding box center [529, 251] width 36 height 9
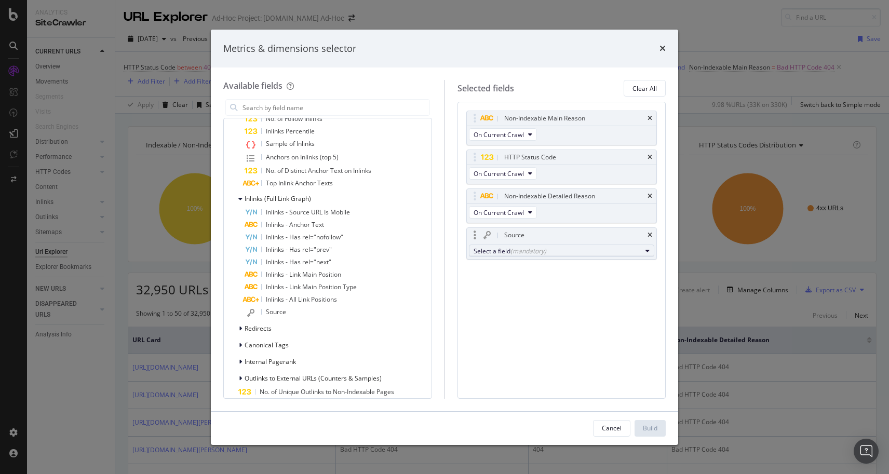
click at [504, 249] on div "Select a field (mandatory)" at bounding box center [558, 251] width 168 height 9
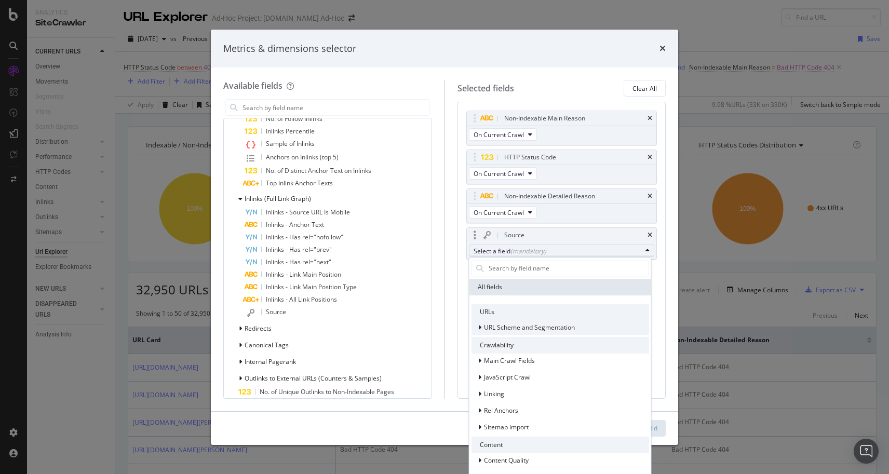
click at [478, 328] on icon "modal" at bounding box center [479, 327] width 3 height 6
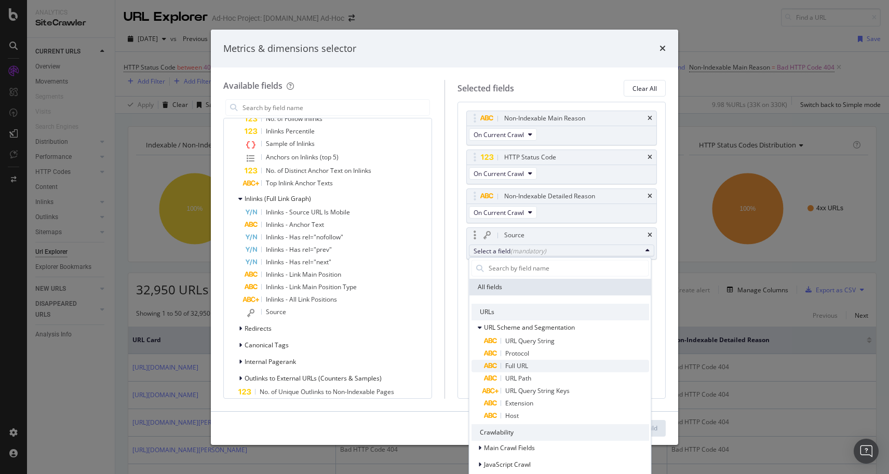
click at [490, 364] on icon "modal" at bounding box center [490, 366] width 14 height 6
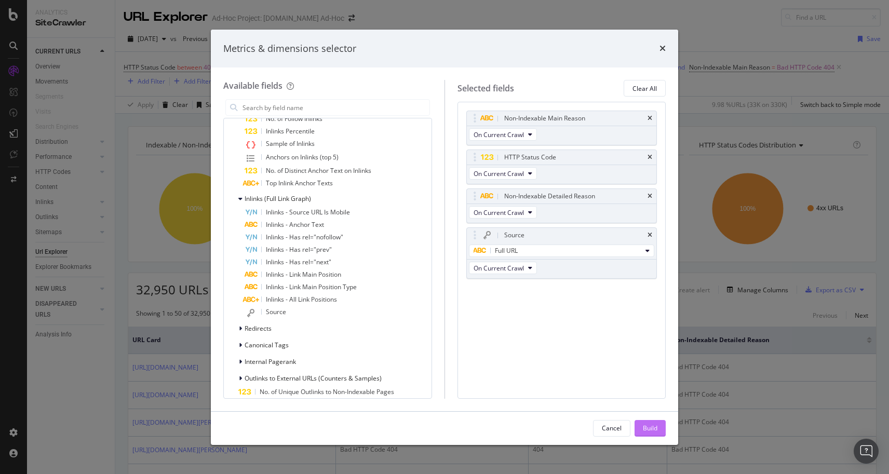
click at [648, 427] on div "Build" at bounding box center [650, 428] width 15 height 9
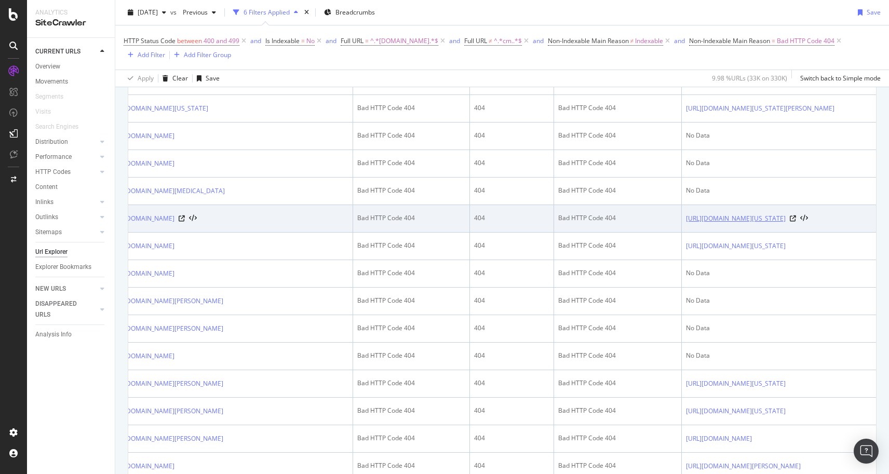
scroll to position [0, 99]
click at [796, 222] on icon at bounding box center [793, 219] width 6 height 6
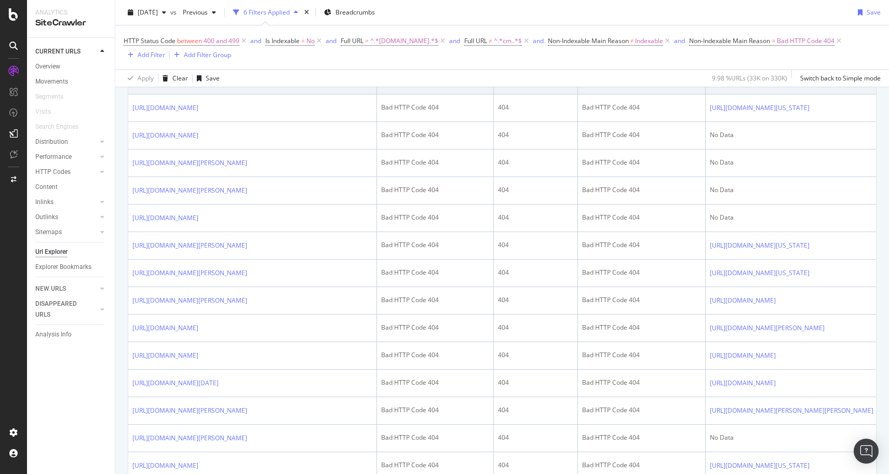
scroll to position [0, 0]
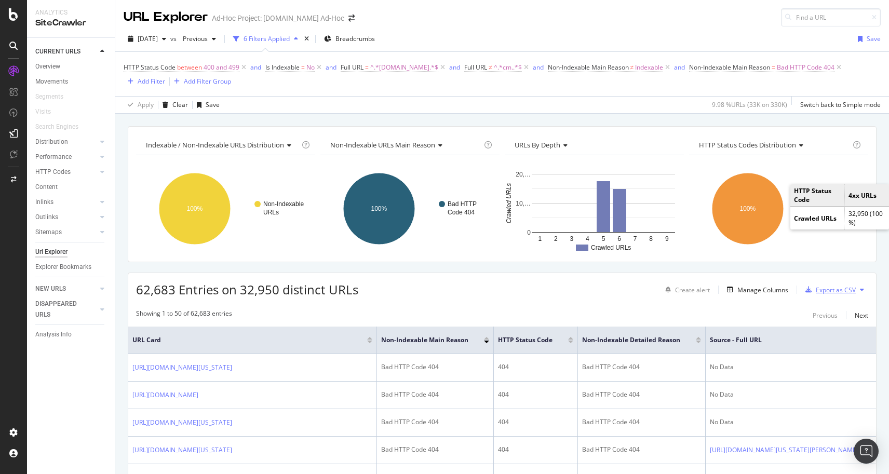
click at [831, 289] on div "Export as CSV" at bounding box center [836, 290] width 40 height 9
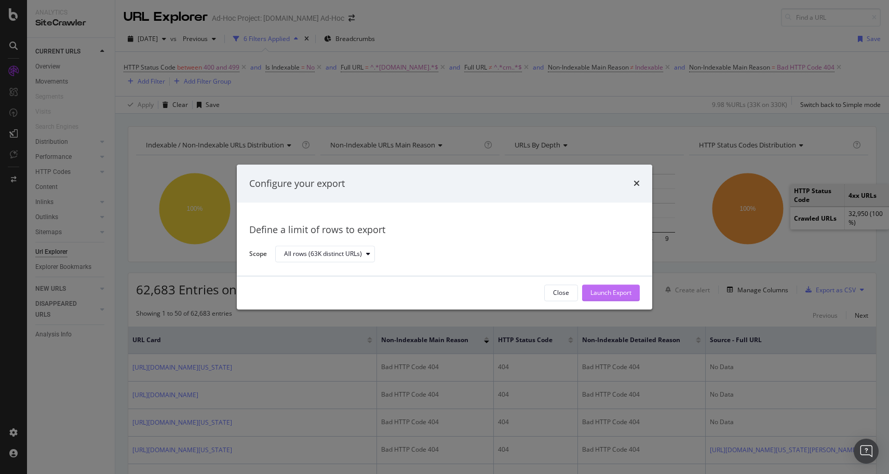
click at [623, 292] on div "Launch Export" at bounding box center [611, 293] width 41 height 9
